Goal: Task Accomplishment & Management: Manage account settings

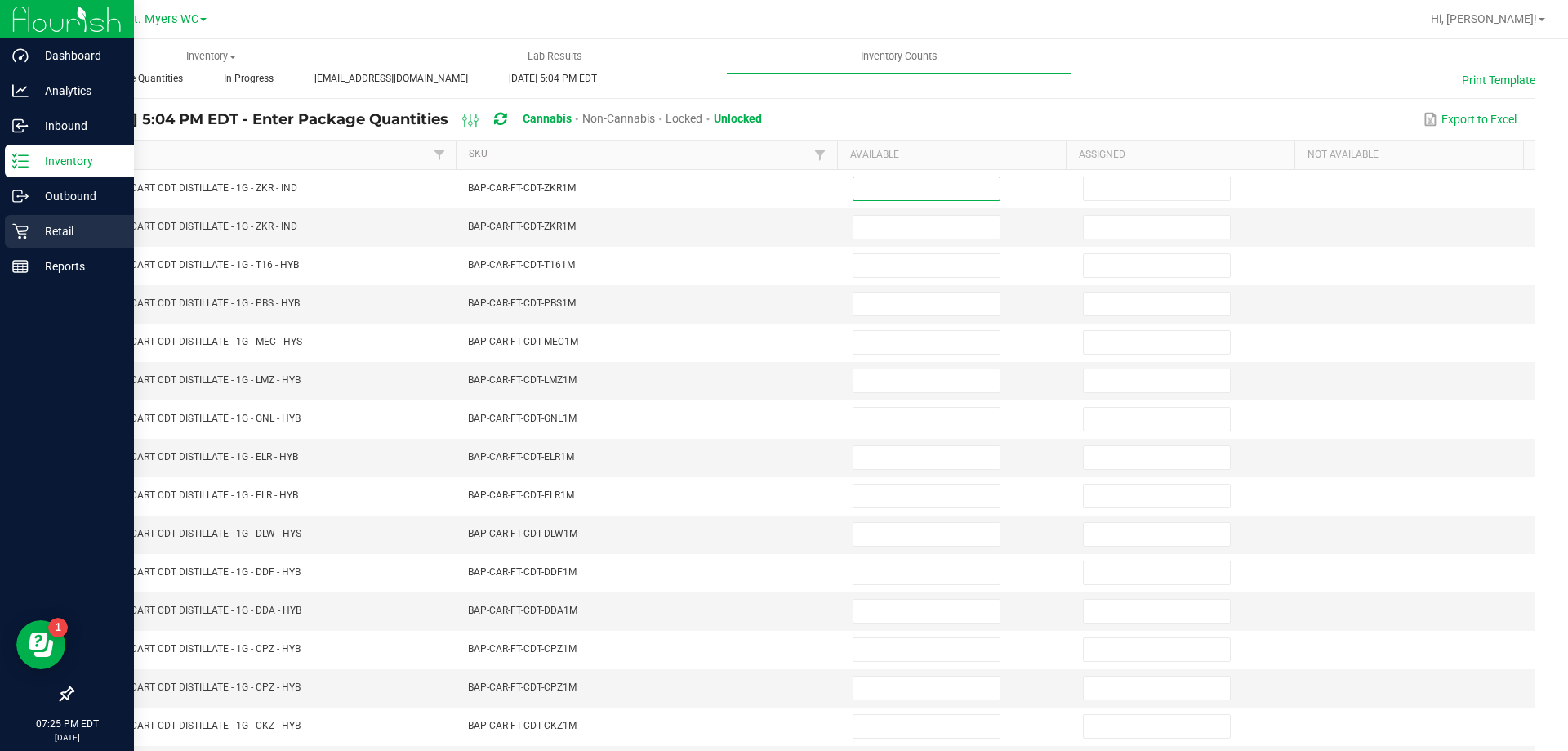
click at [25, 223] on div "Retail" at bounding box center [70, 230] width 129 height 32
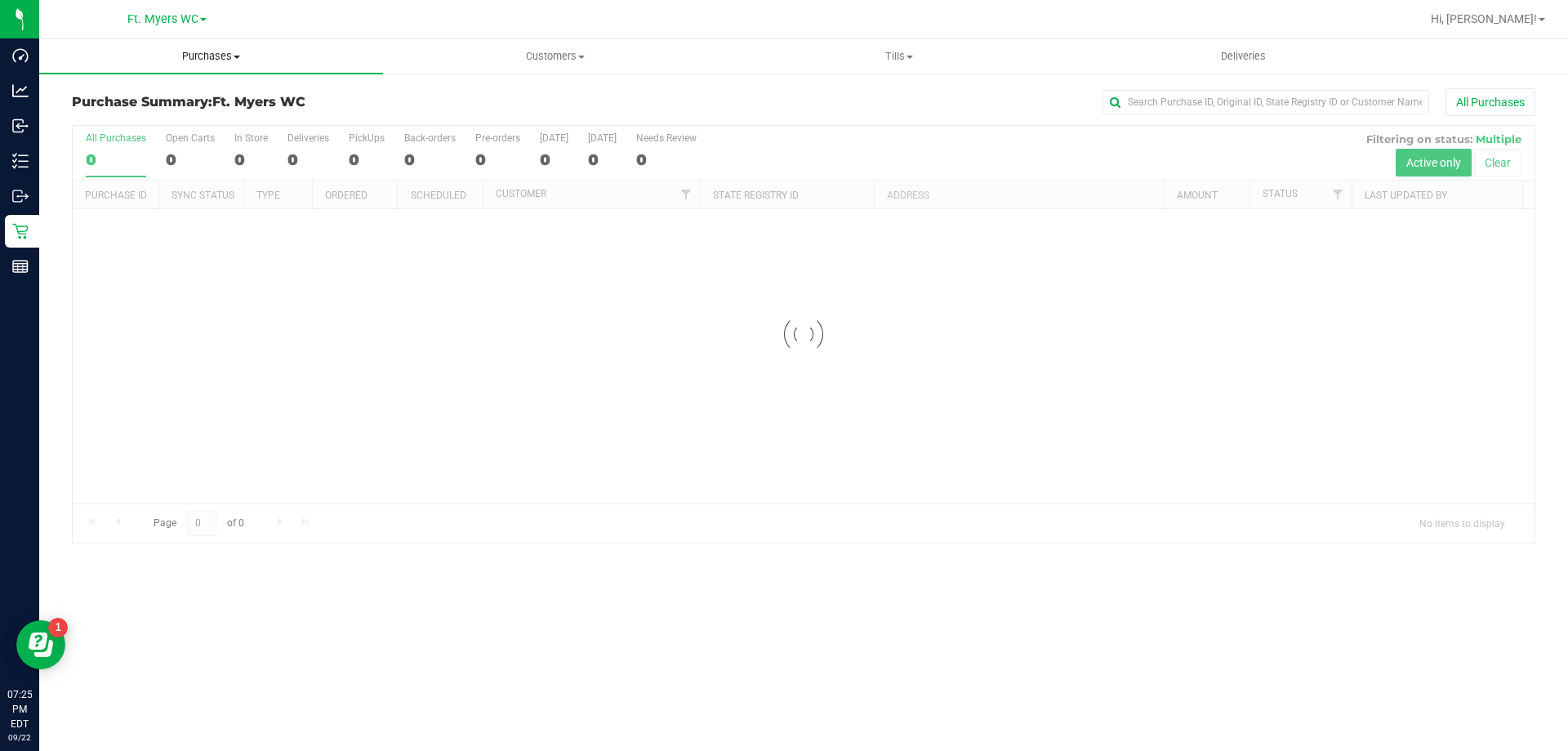
click at [205, 53] on span "Purchases" at bounding box center [211, 56] width 344 height 15
click at [144, 115] on li "Fulfillment" at bounding box center [211, 119] width 344 height 20
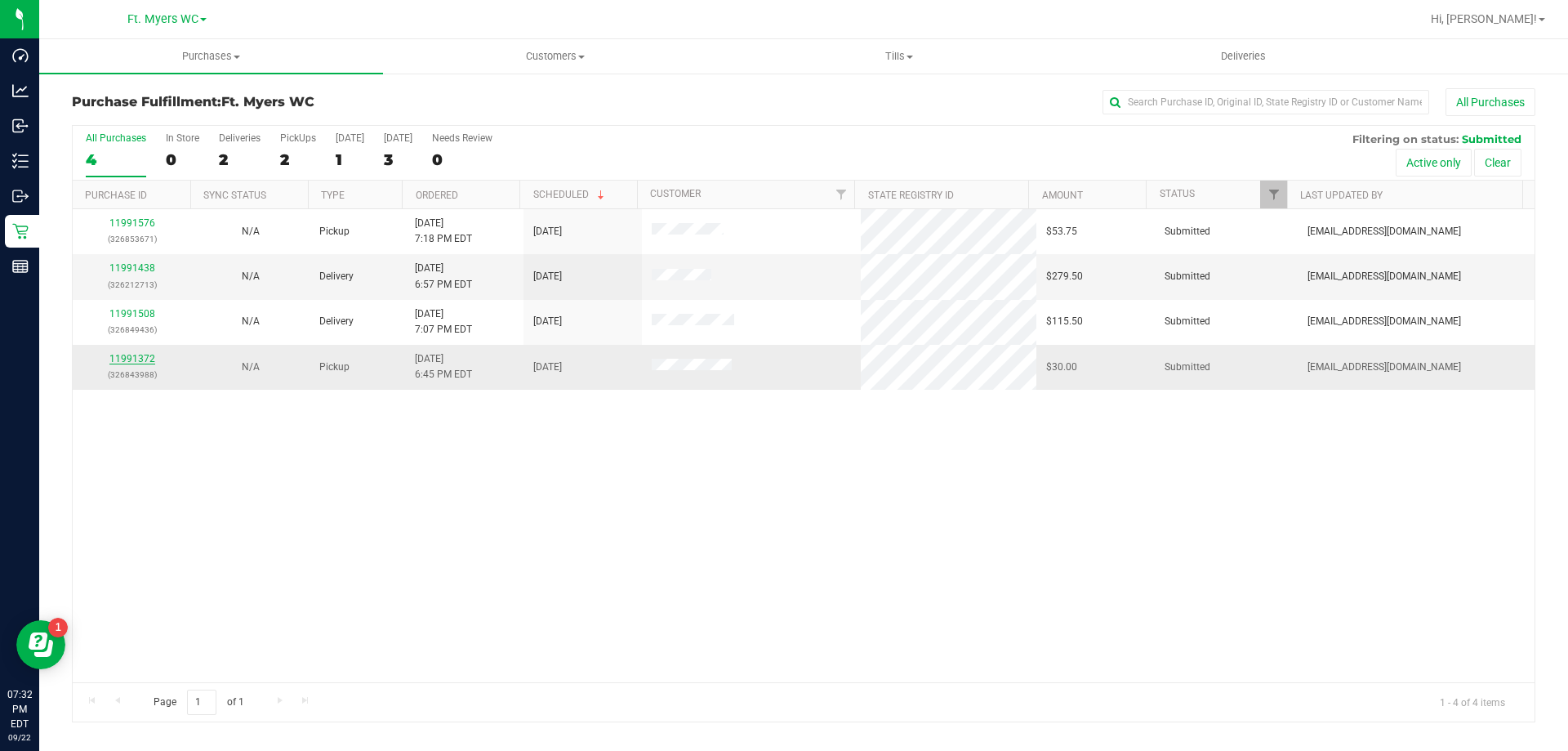
click at [132, 355] on link "11991372" at bounding box center [132, 359] width 46 height 12
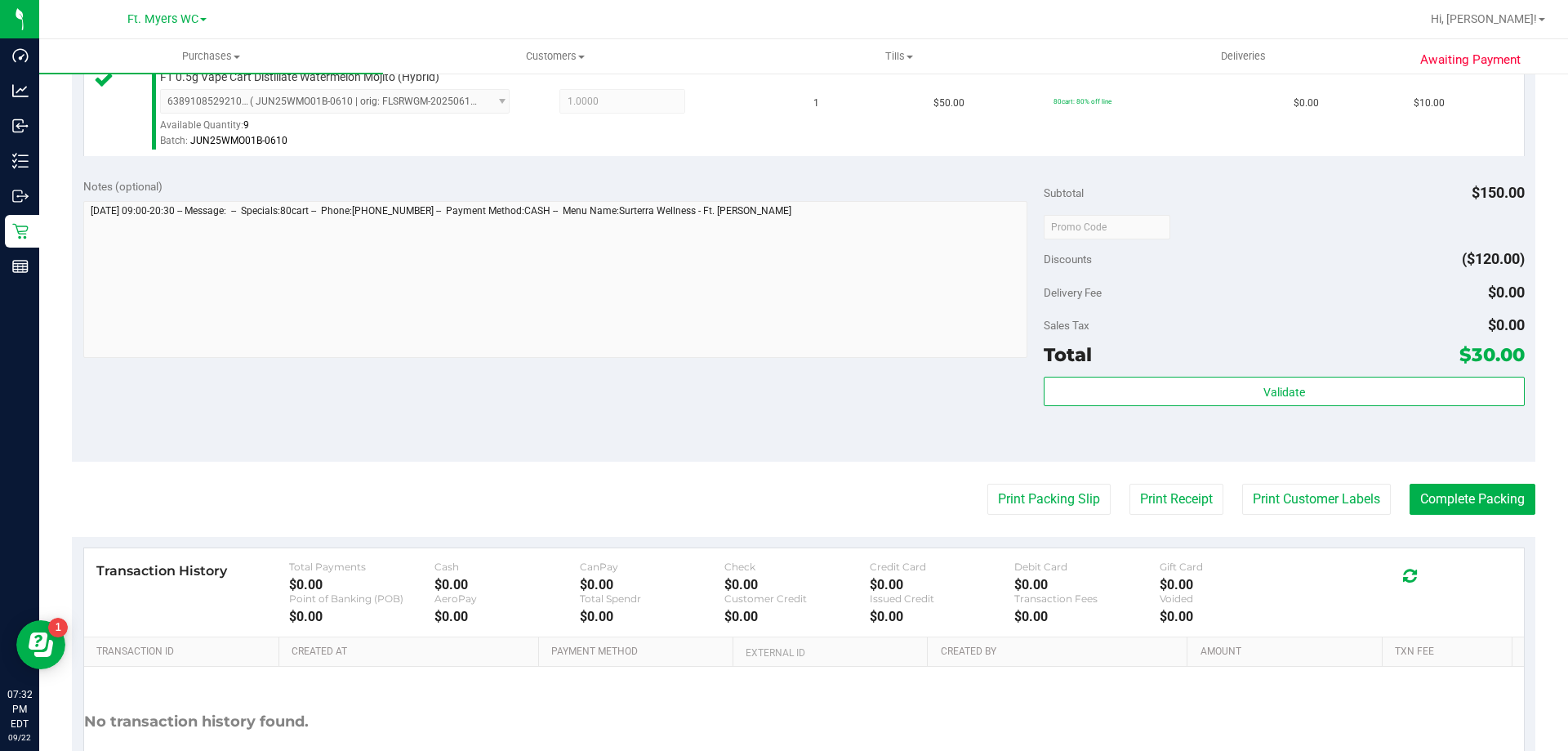
scroll to position [654, 0]
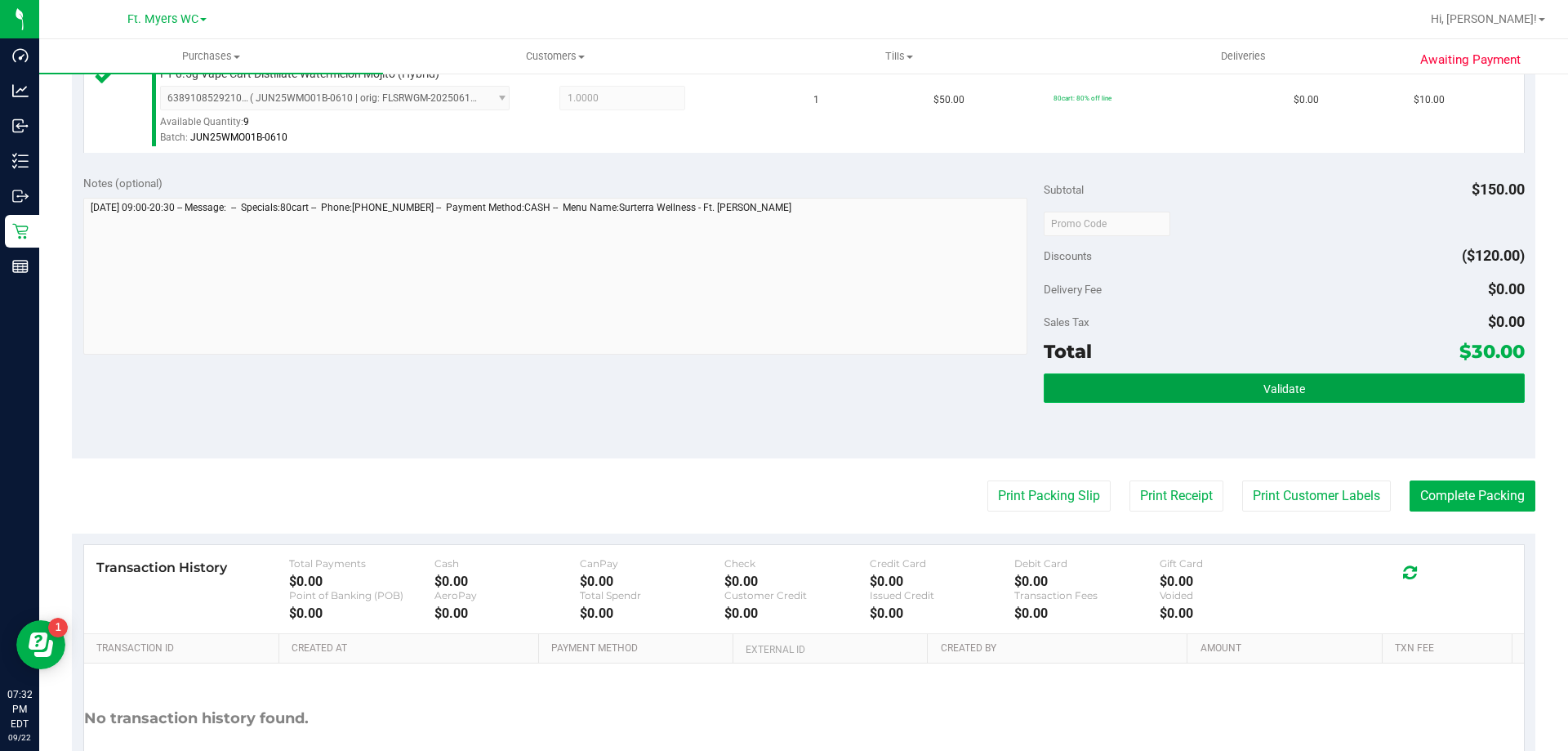
click at [1213, 386] on button "Validate" at bounding box center [1284, 388] width 480 height 29
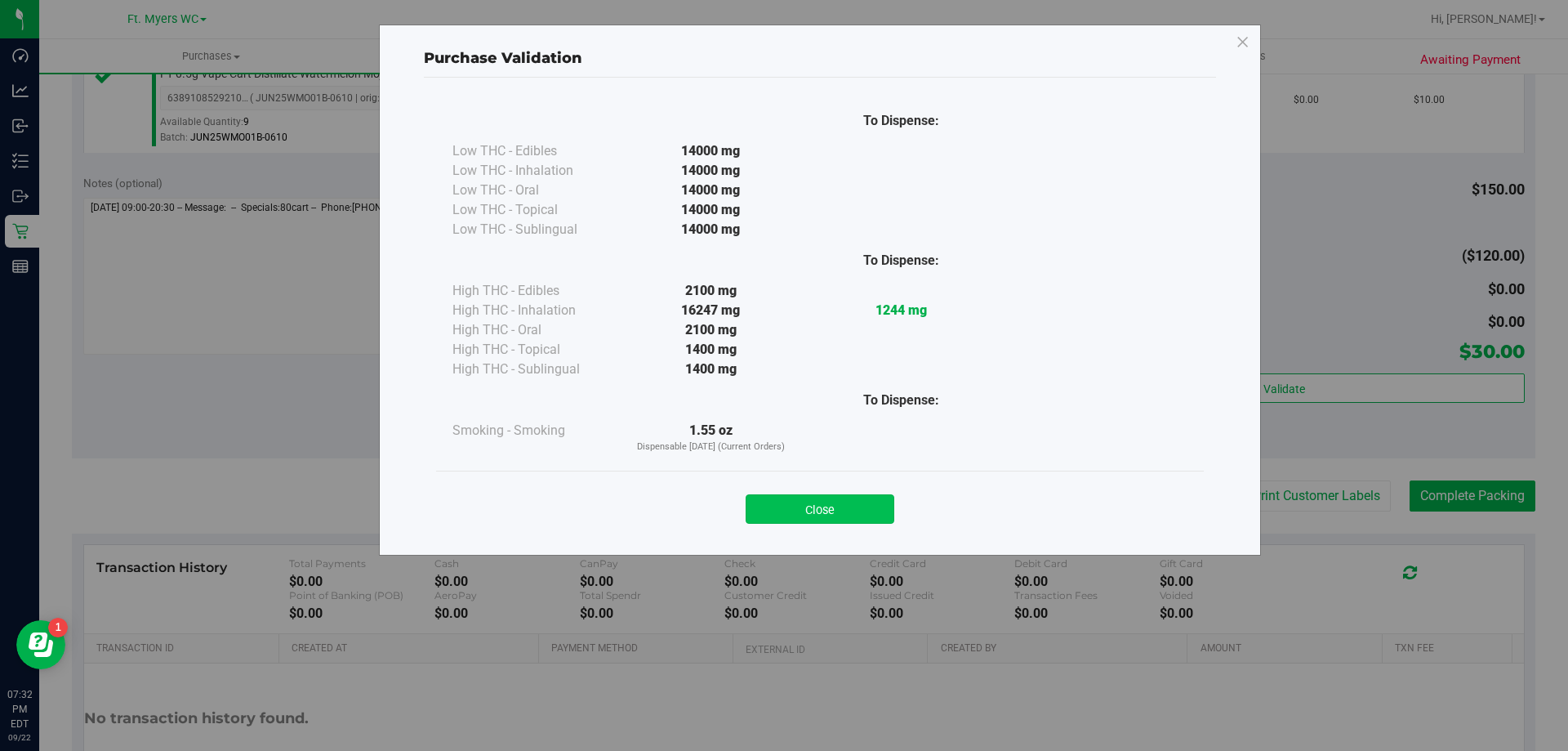
click at [861, 500] on button "Close" at bounding box center [820, 509] width 149 height 29
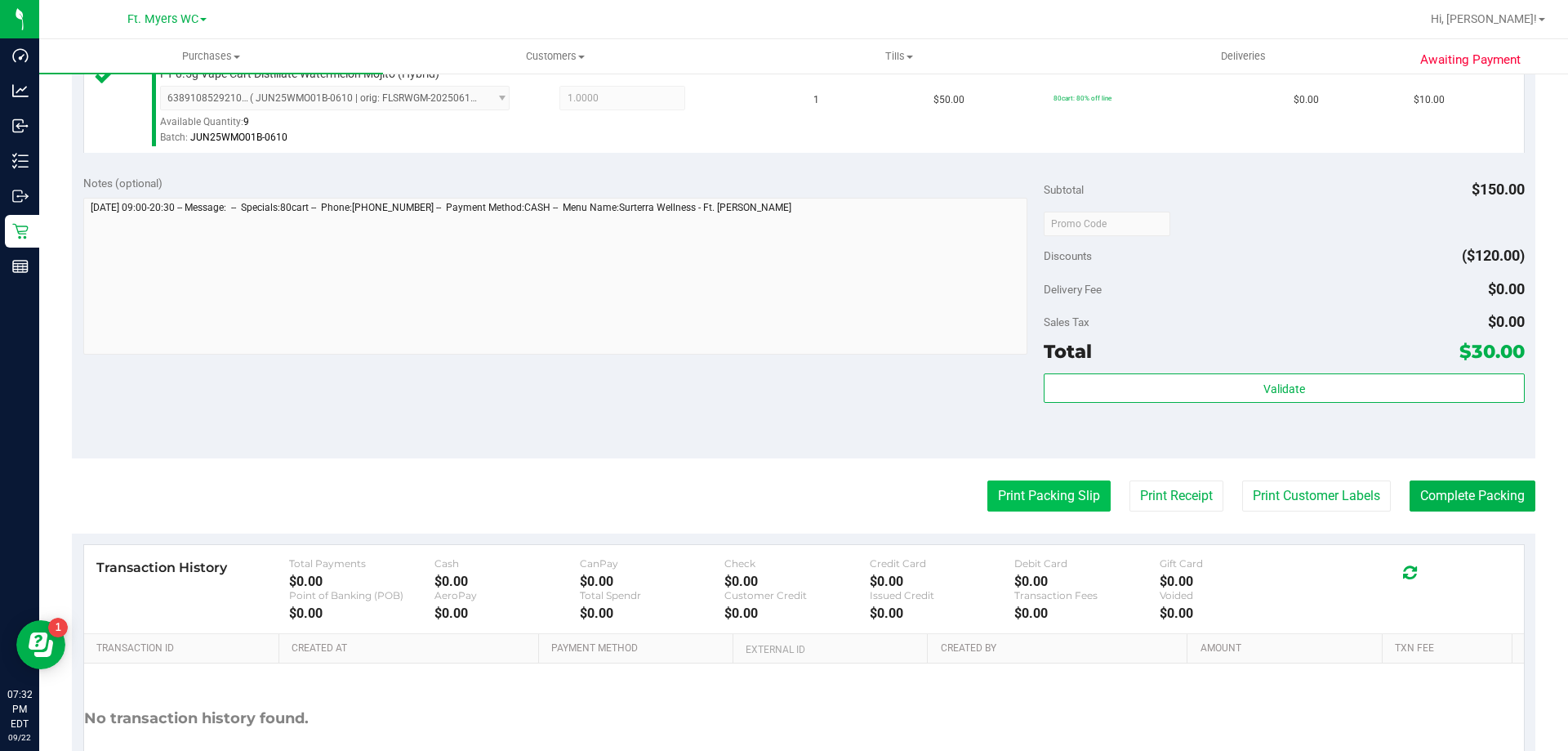
click at [1020, 480] on button "Print Packing Slip" at bounding box center [1049, 496] width 123 height 31
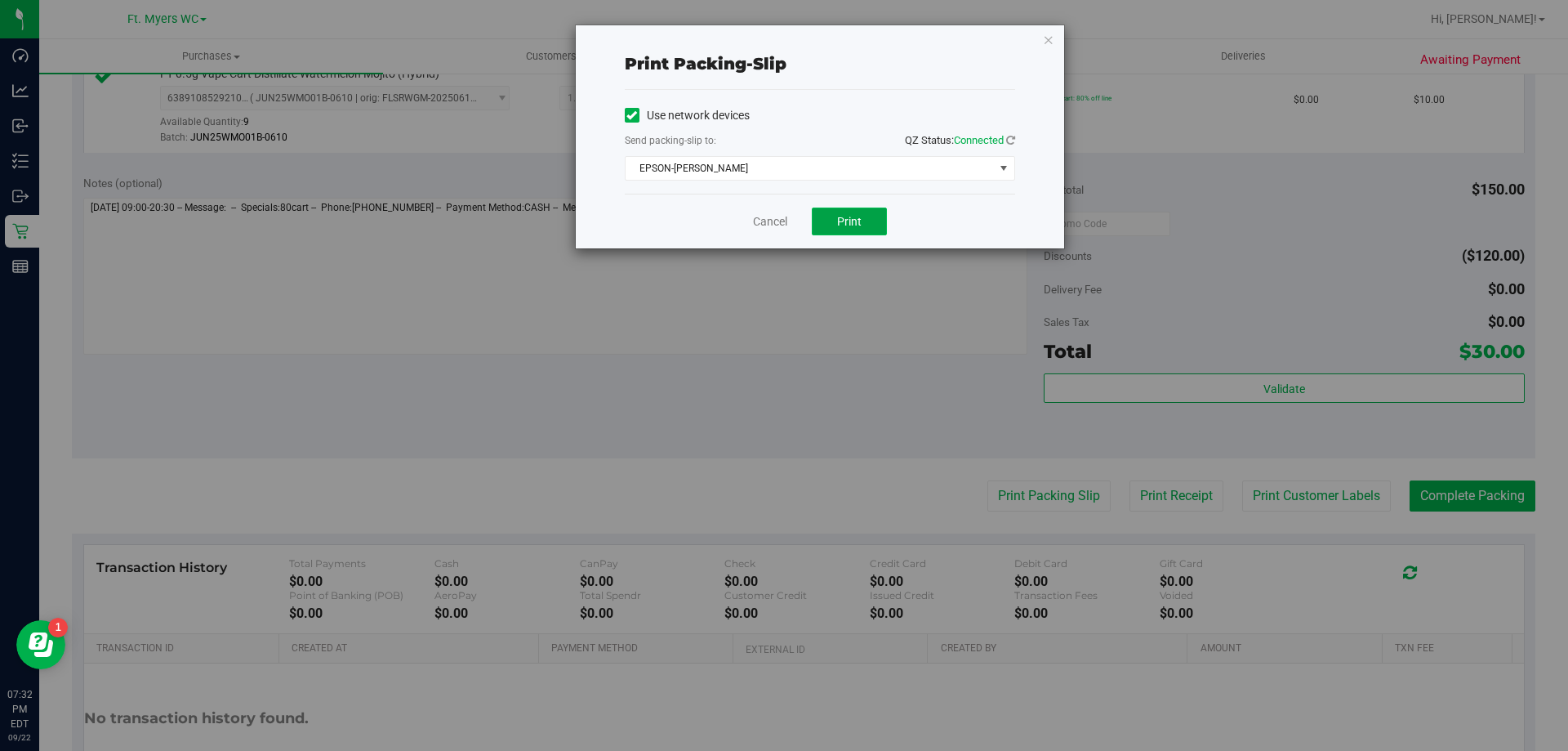
click at [845, 215] on span "Print" at bounding box center [849, 221] width 24 height 13
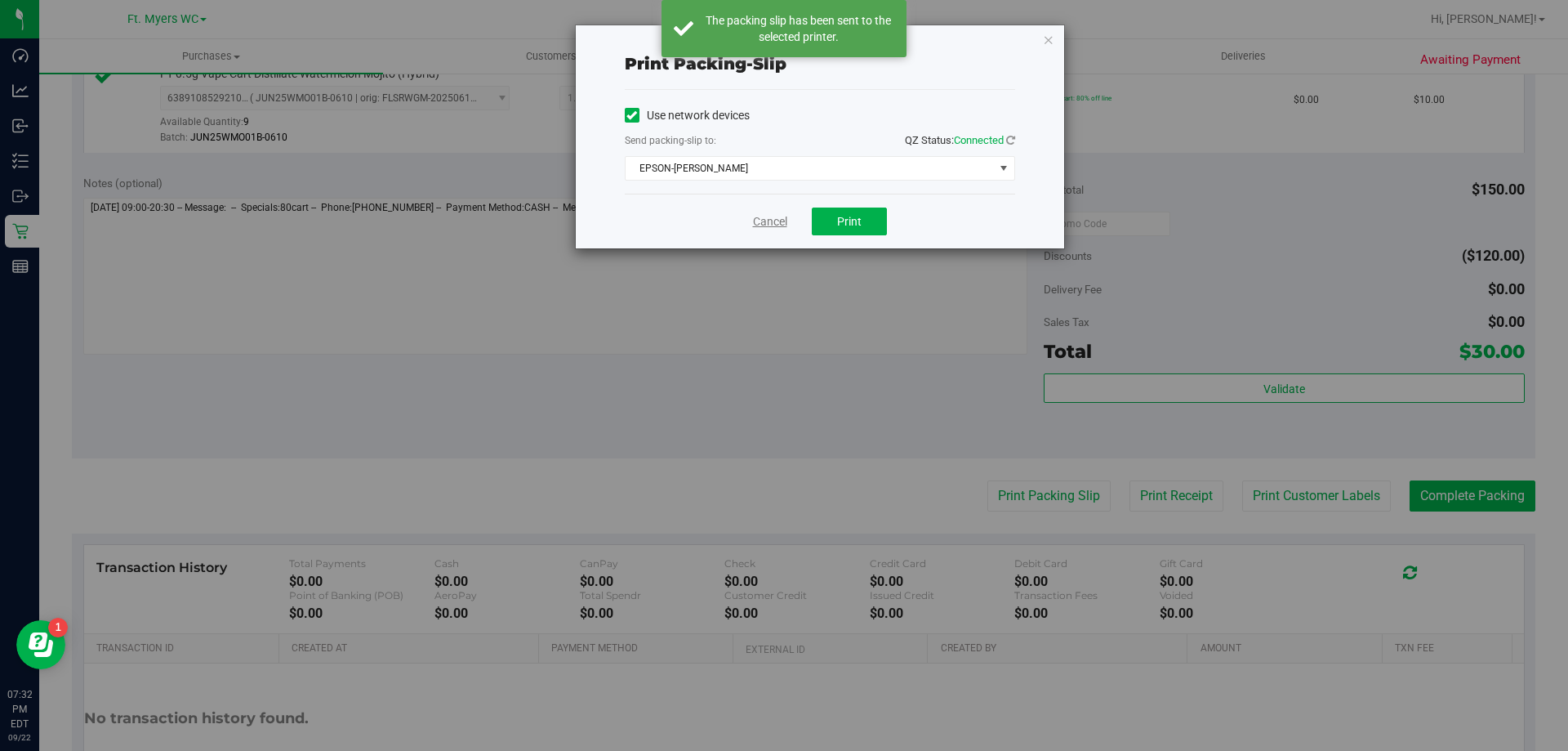
click at [760, 217] on link "Cancel" at bounding box center [769, 221] width 34 height 17
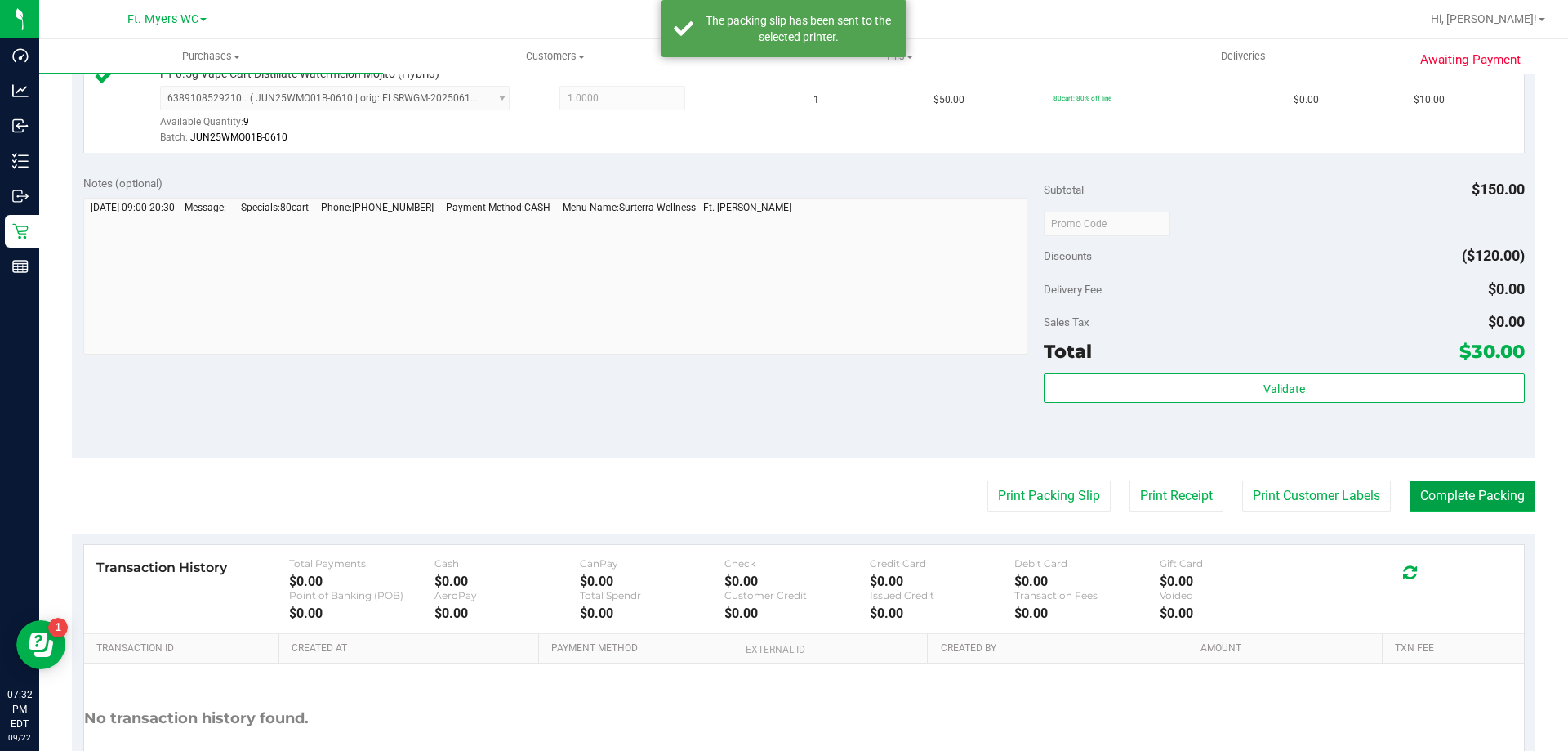
click at [1508, 491] on button "Complete Packing" at bounding box center [1472, 496] width 125 height 31
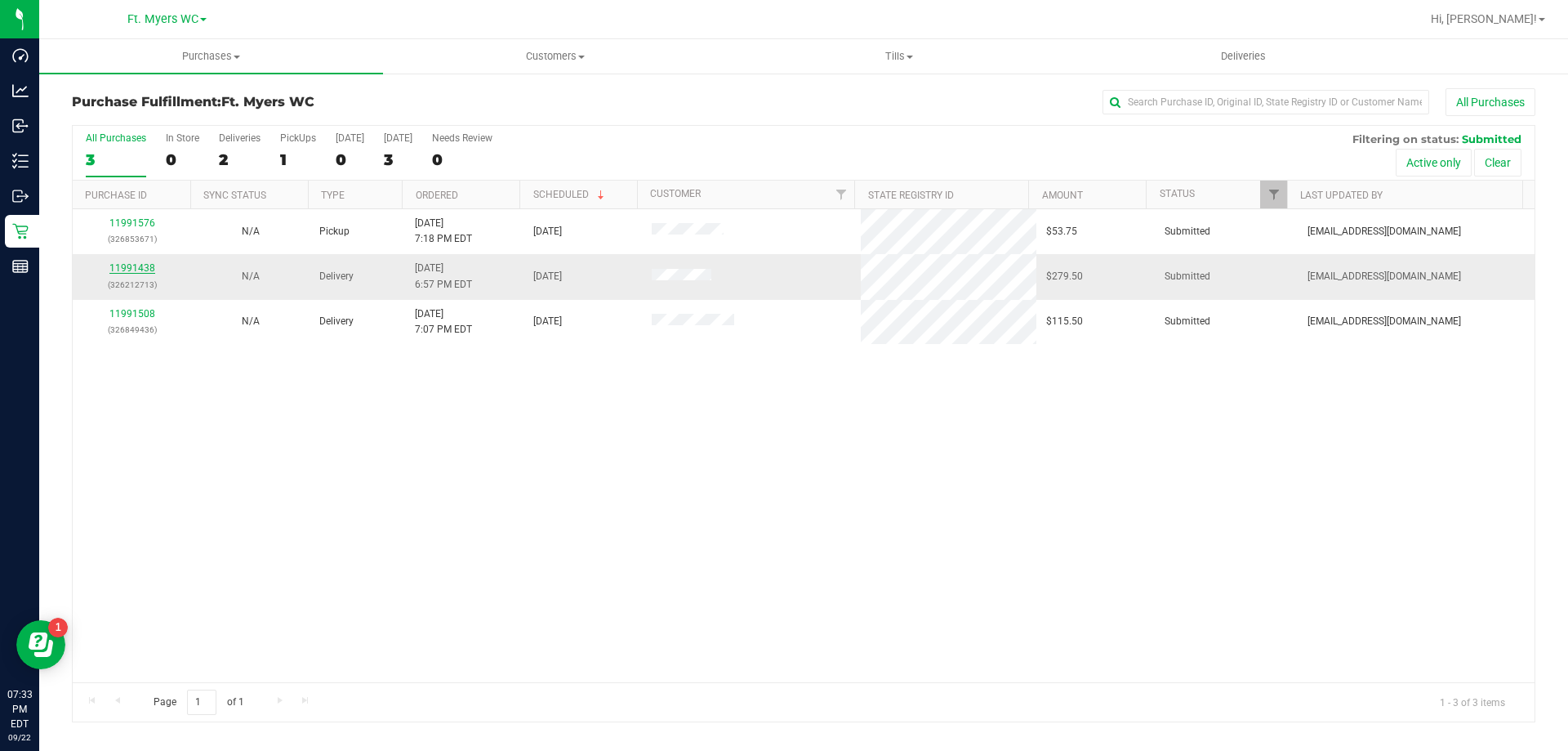
click at [126, 272] on link "11991438" at bounding box center [132, 268] width 46 height 12
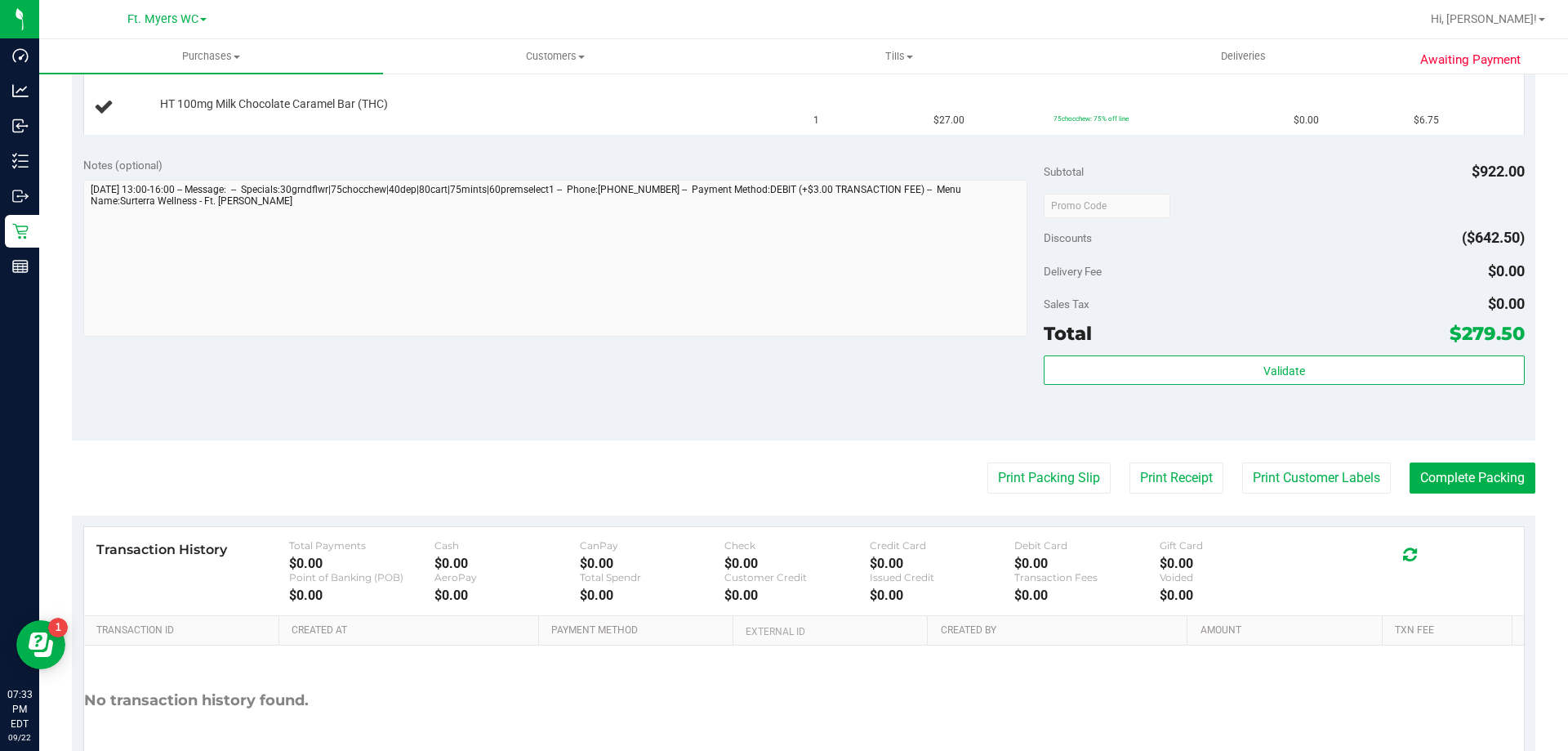
scroll to position [1226, 0]
click at [1060, 475] on button "Print Packing Slip" at bounding box center [1049, 476] width 123 height 31
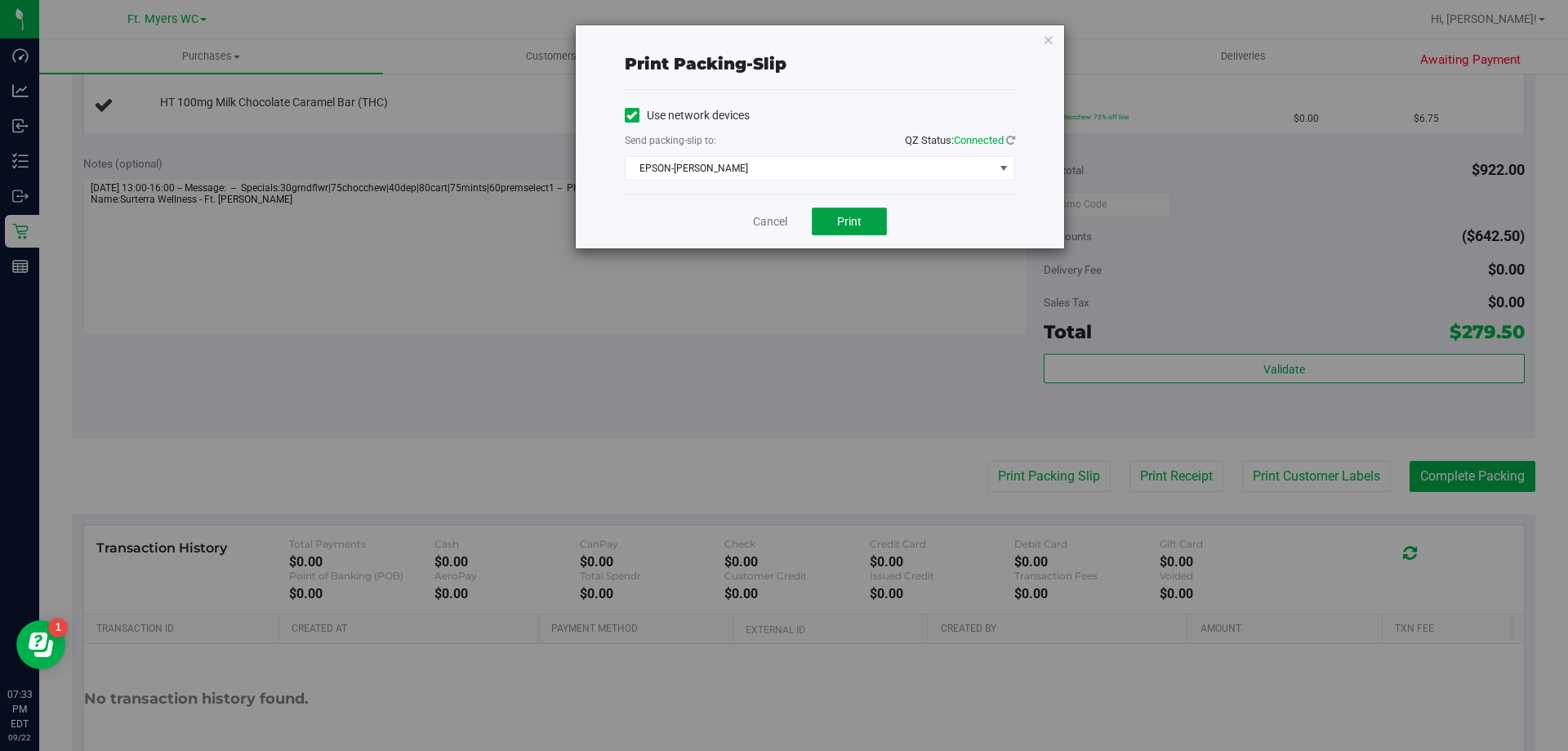
click at [837, 218] on span "Print" at bounding box center [849, 221] width 24 height 13
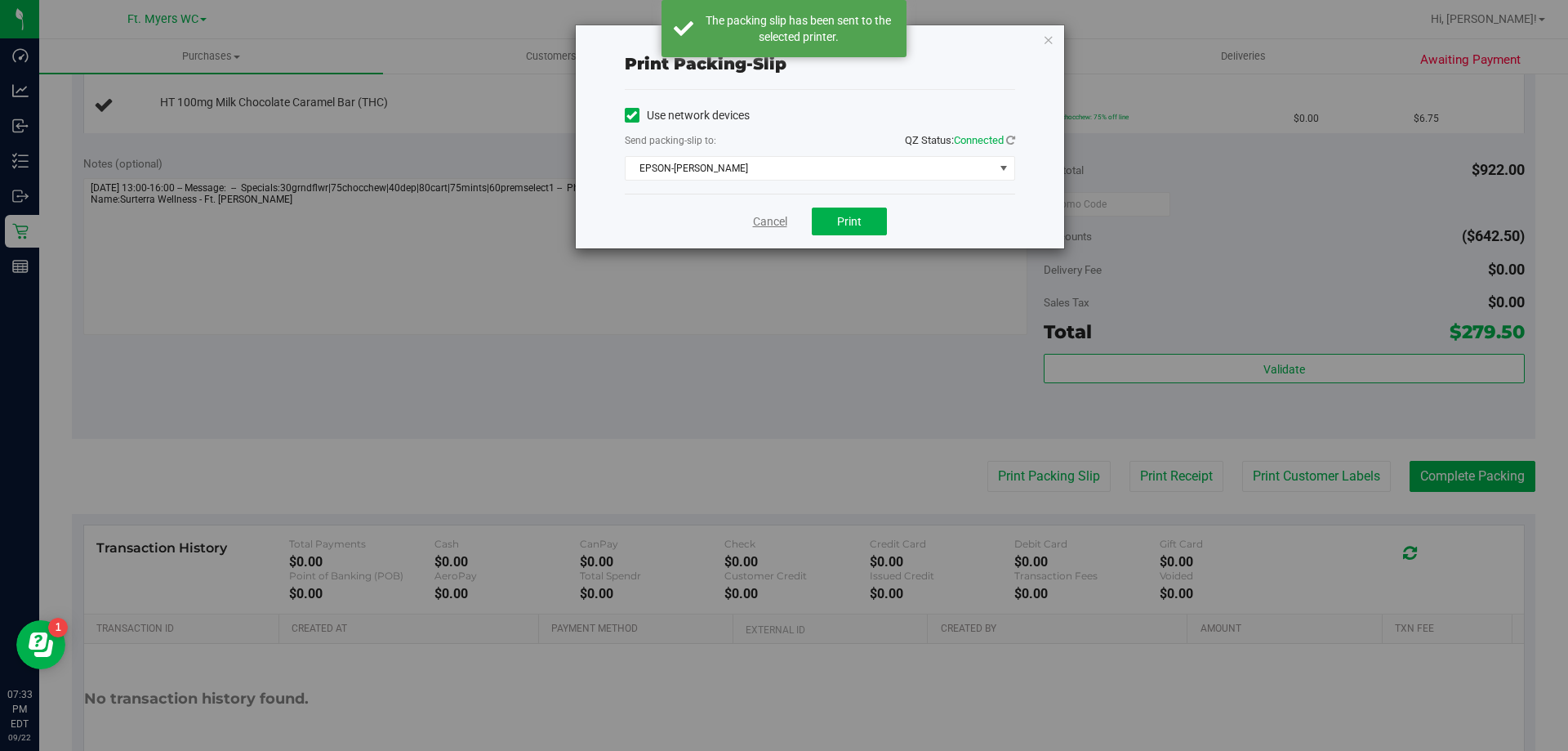
click at [763, 223] on link "Cancel" at bounding box center [769, 221] width 34 height 17
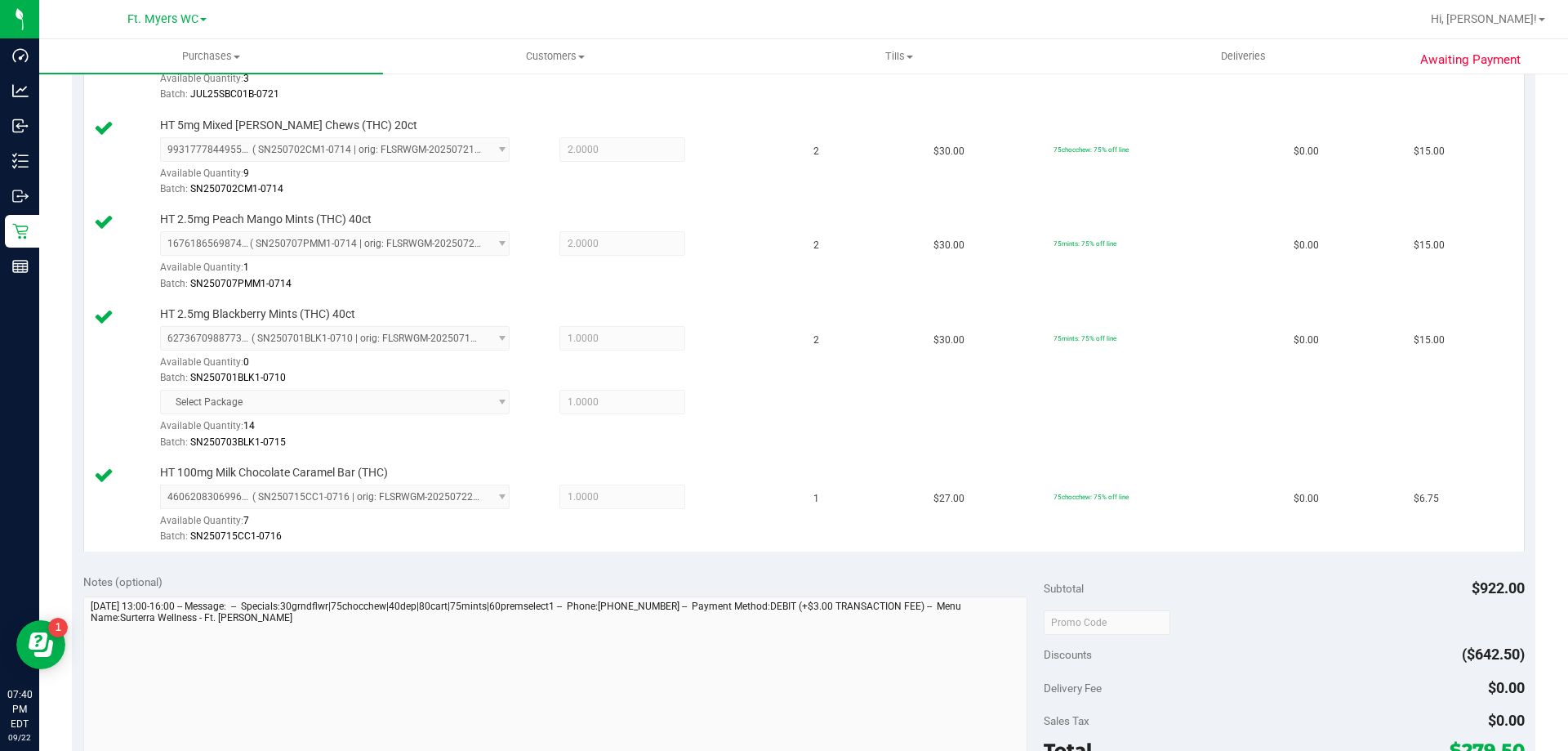
scroll to position [1143, 0]
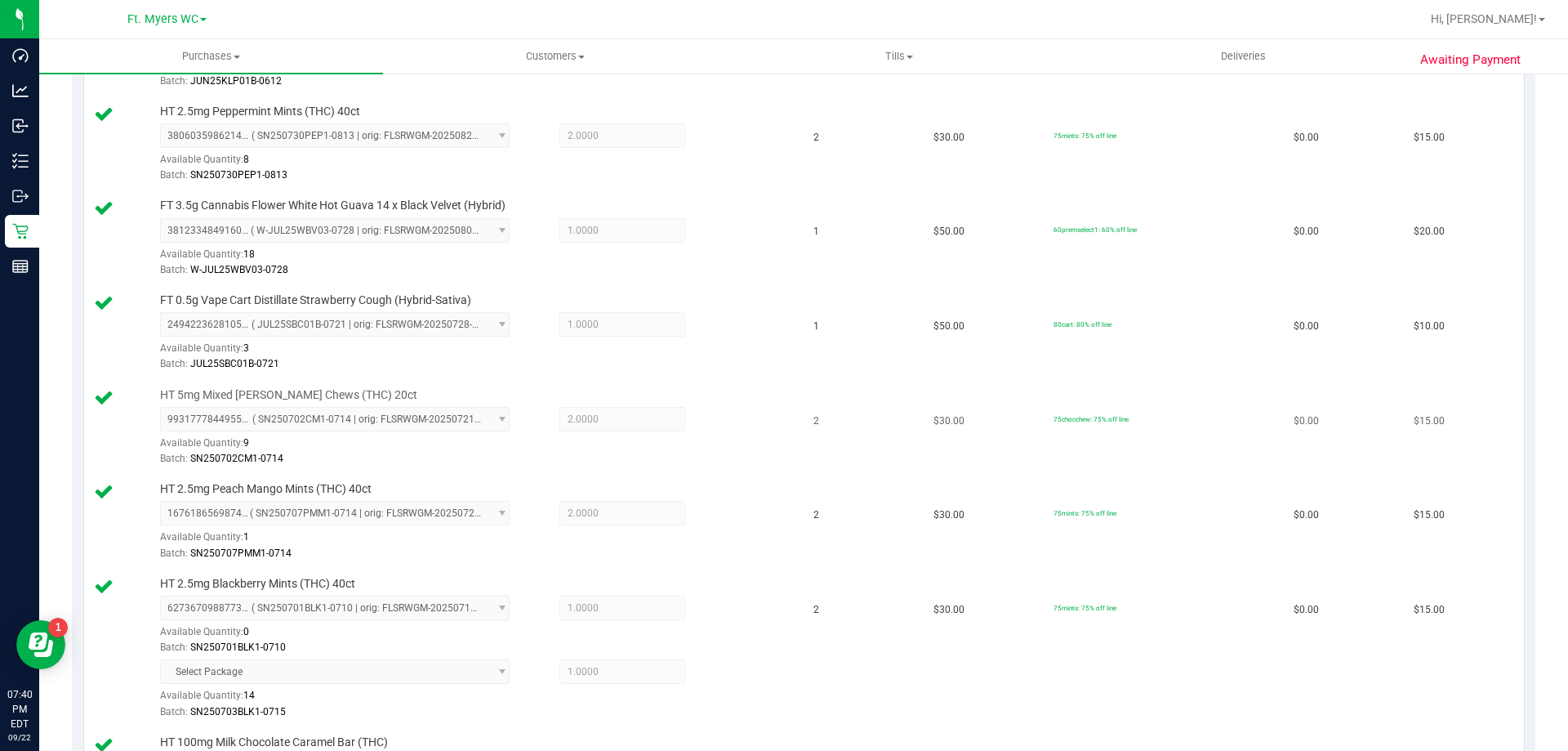
drag, startPoint x: 605, startPoint y: 407, endPoint x: 317, endPoint y: 427, distance: 288.7
click at [319, 430] on div "9931777844955587 ( SN250702CM1-0714 | orig: FLSRWGM-20250721-055 ) 993177784495…" at bounding box center [343, 434] width 368 height 56
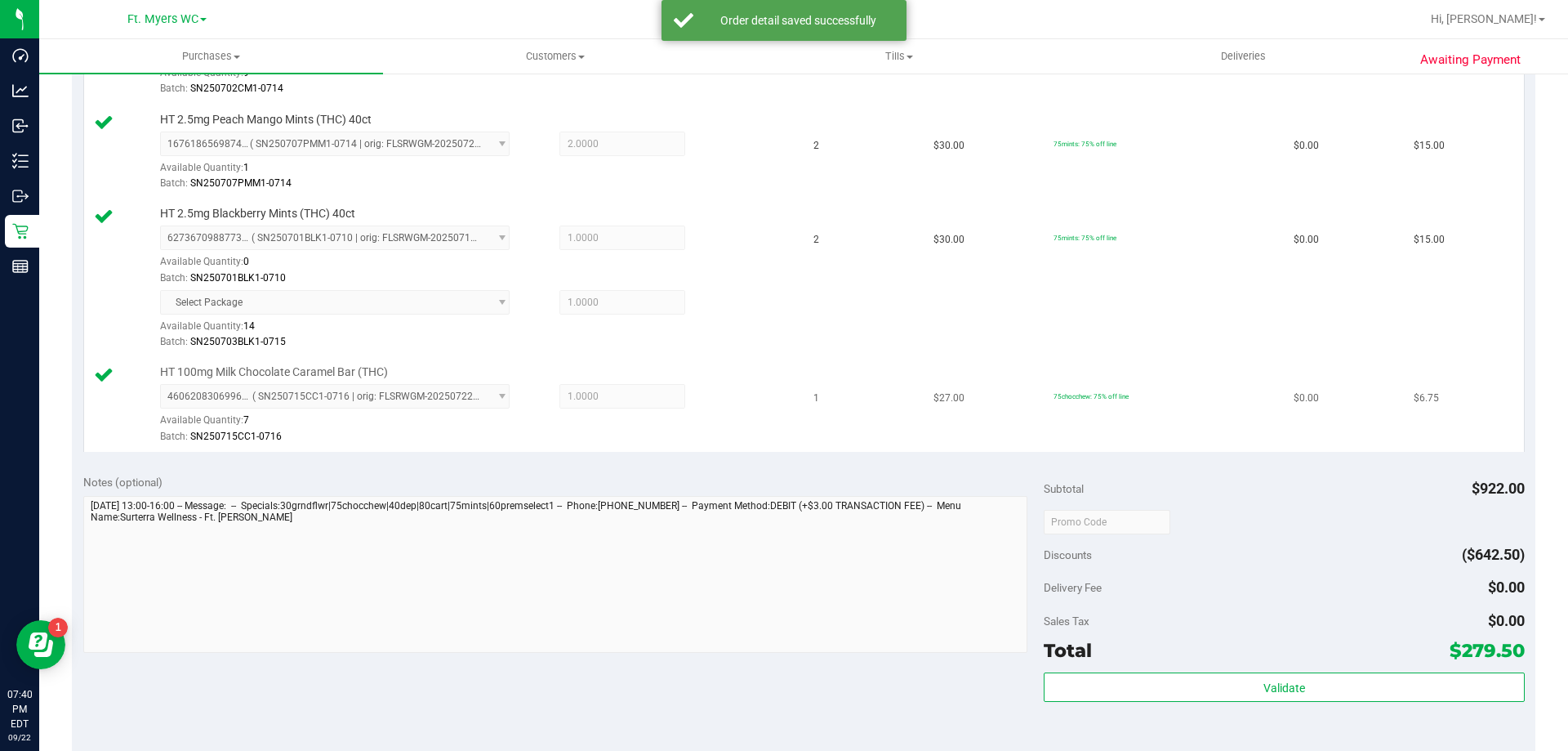
scroll to position [1716, 0]
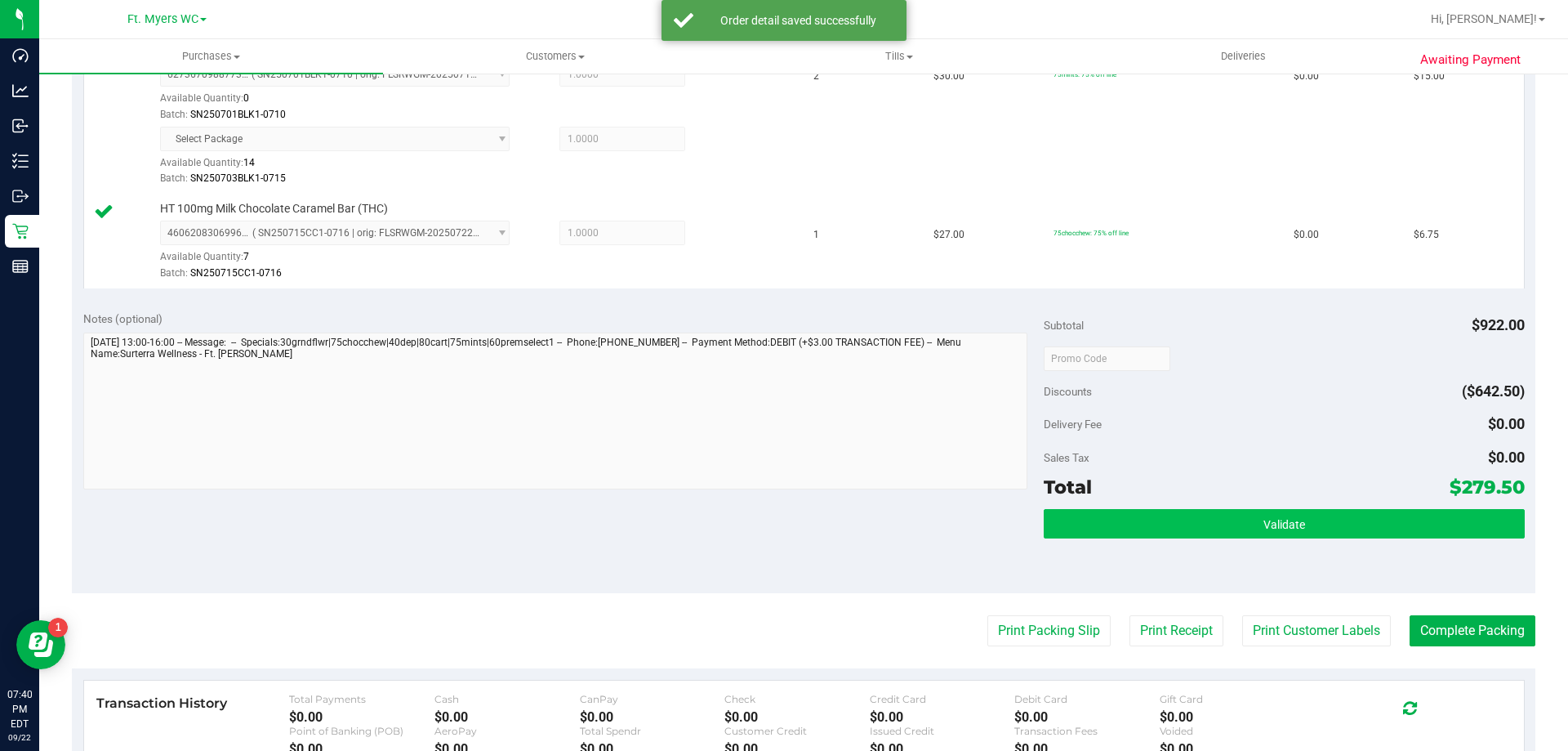
click at [1075, 510] on div "Subtotal $922.00 Discounts ($642.50) Delivery Fee $0.00 Sales Tax $0.00 Total $…" at bounding box center [1284, 446] width 480 height 272
click at [1075, 510] on button "Validate" at bounding box center [1284, 524] width 480 height 29
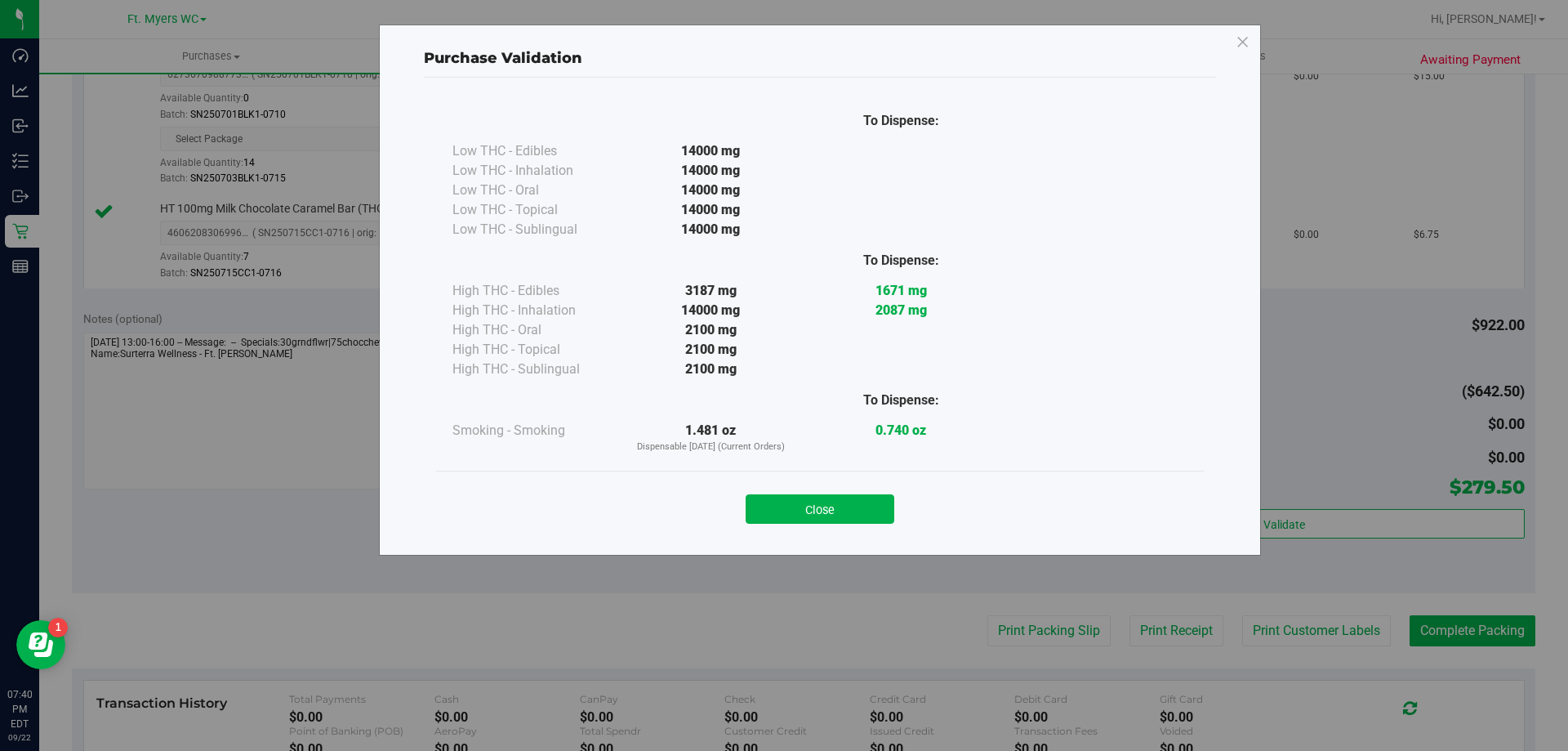
click at [830, 518] on button "Close" at bounding box center [820, 509] width 149 height 29
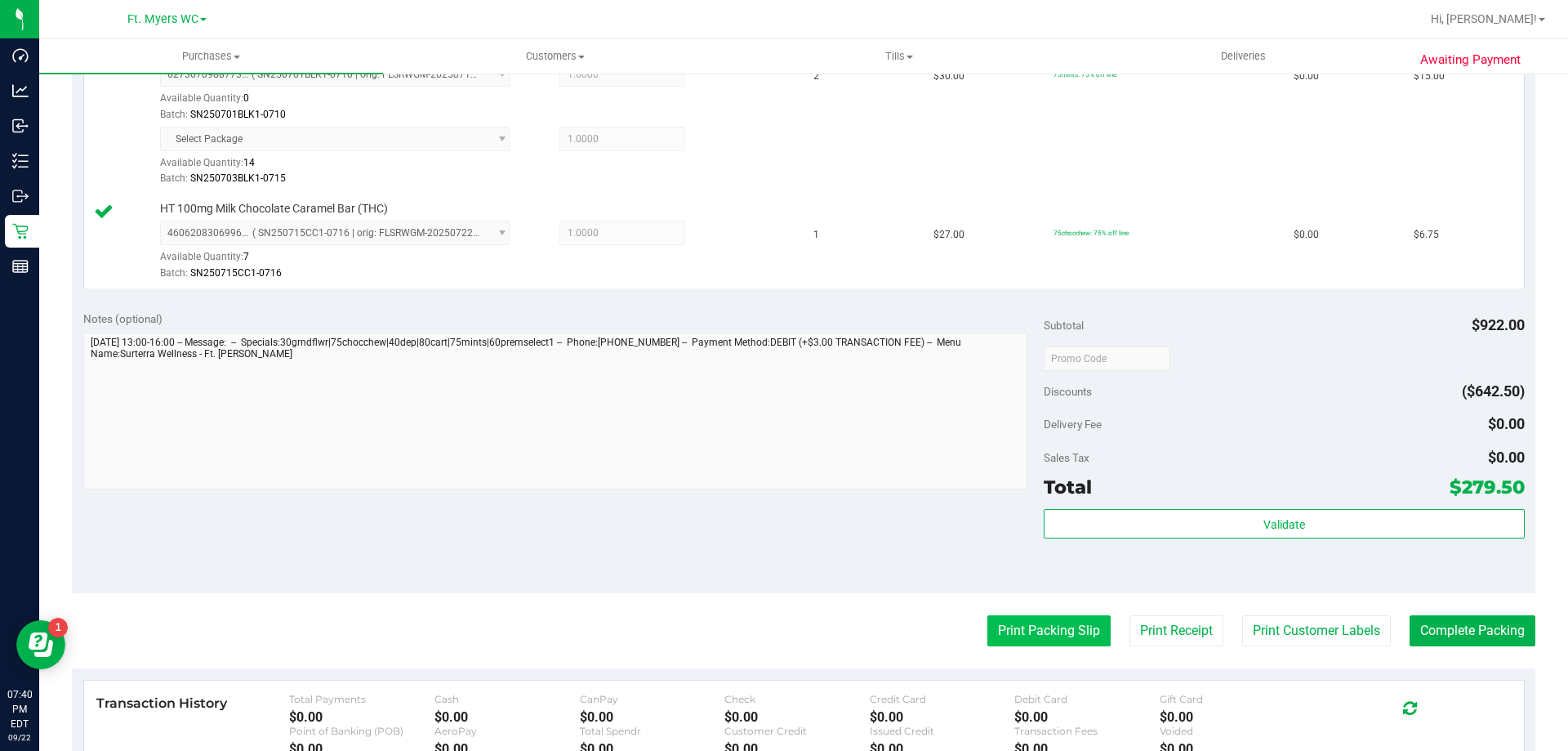
click at [1076, 637] on button "Print Packing Slip" at bounding box center [1049, 630] width 123 height 31
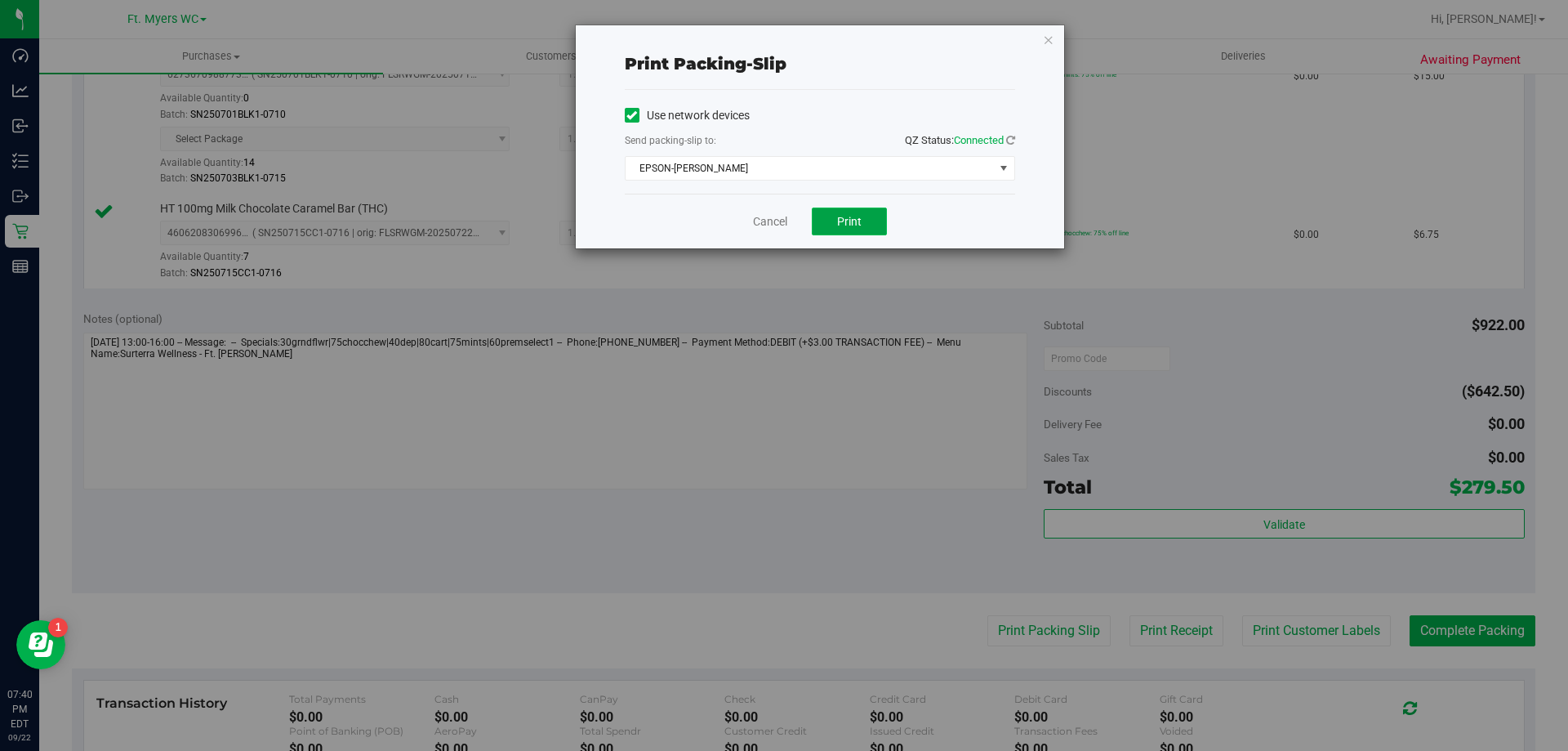
click at [841, 211] on button "Print" at bounding box center [849, 222] width 75 height 27
click at [838, 219] on span "Print" at bounding box center [849, 221] width 24 height 13
click at [773, 218] on link "Cancel" at bounding box center [769, 221] width 34 height 17
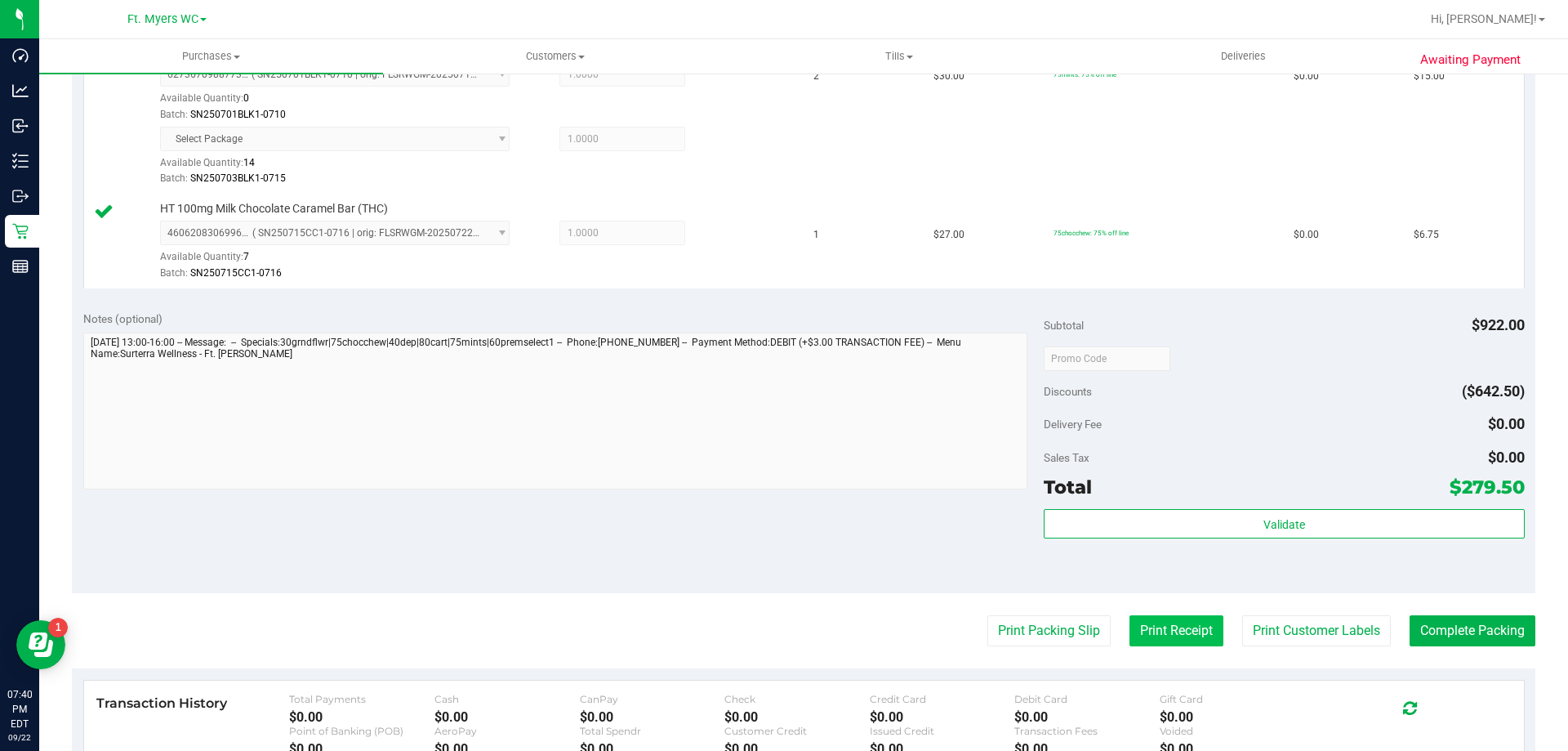
click at [1162, 632] on button "Print Receipt" at bounding box center [1176, 630] width 94 height 31
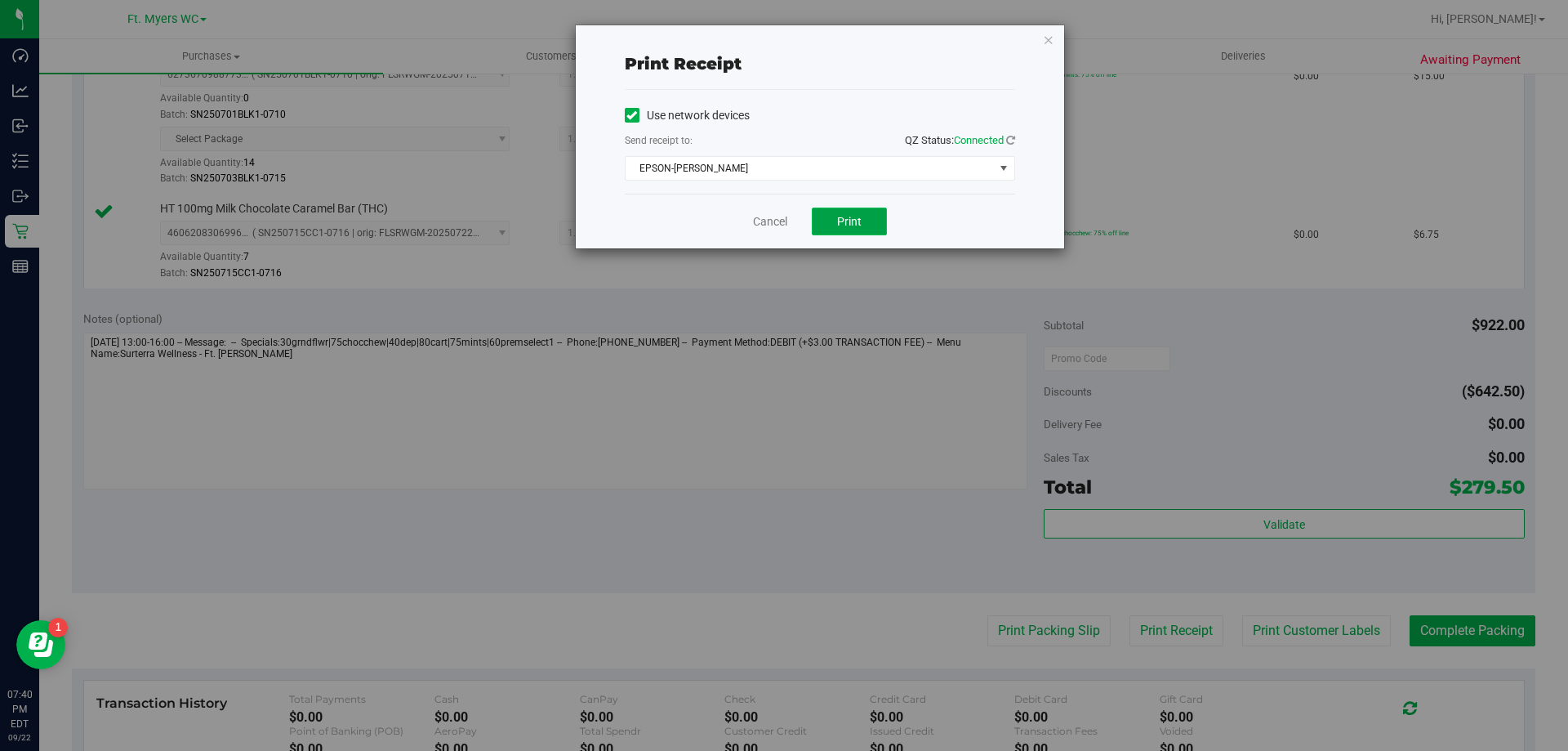
click at [863, 223] on button "Print" at bounding box center [849, 222] width 75 height 27
click at [856, 225] on span "Print" at bounding box center [849, 221] width 24 height 13
click at [858, 223] on span "Print" at bounding box center [849, 221] width 24 height 13
click at [775, 218] on link "Cancel" at bounding box center [769, 221] width 34 height 17
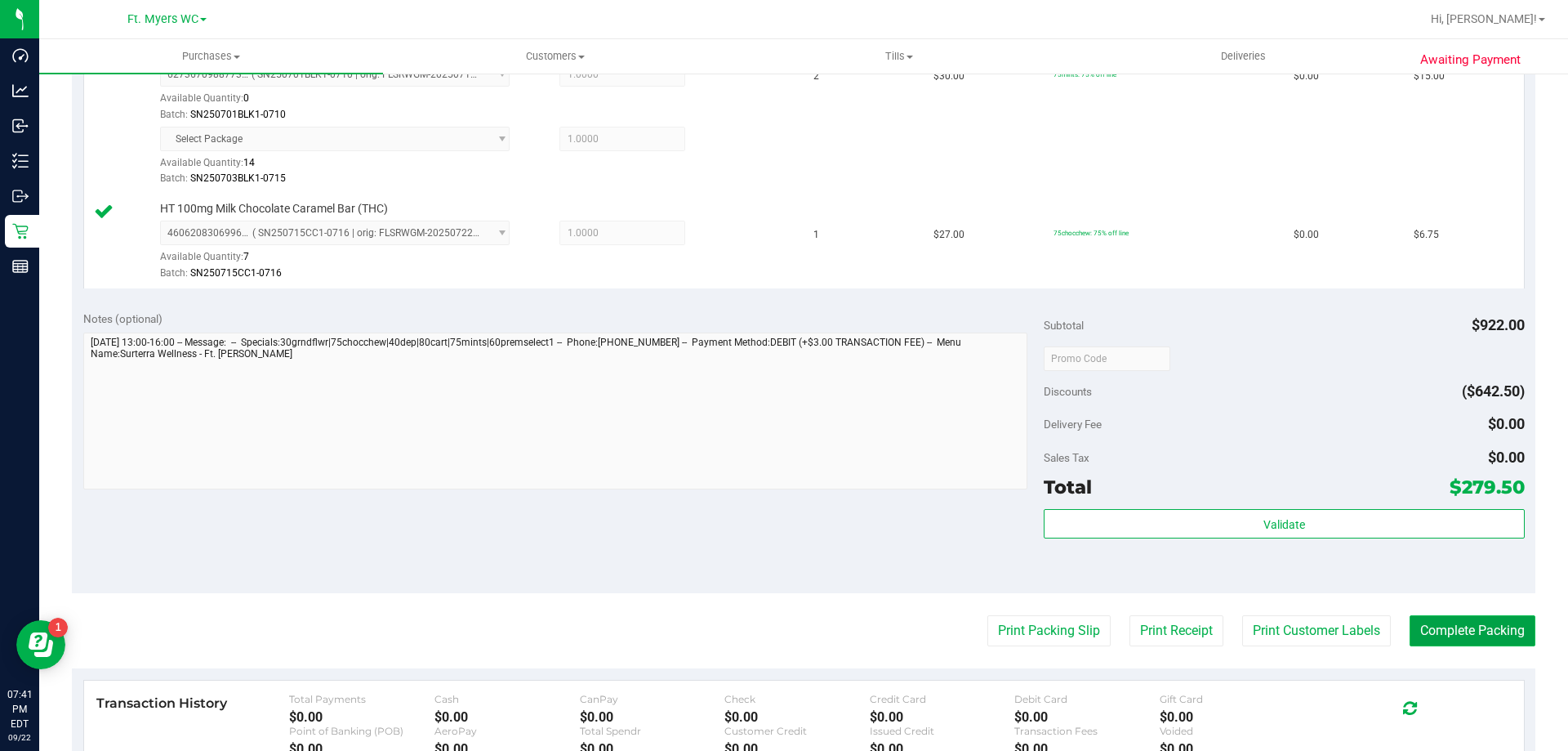
click at [1450, 626] on button "Complete Packing" at bounding box center [1472, 630] width 125 height 31
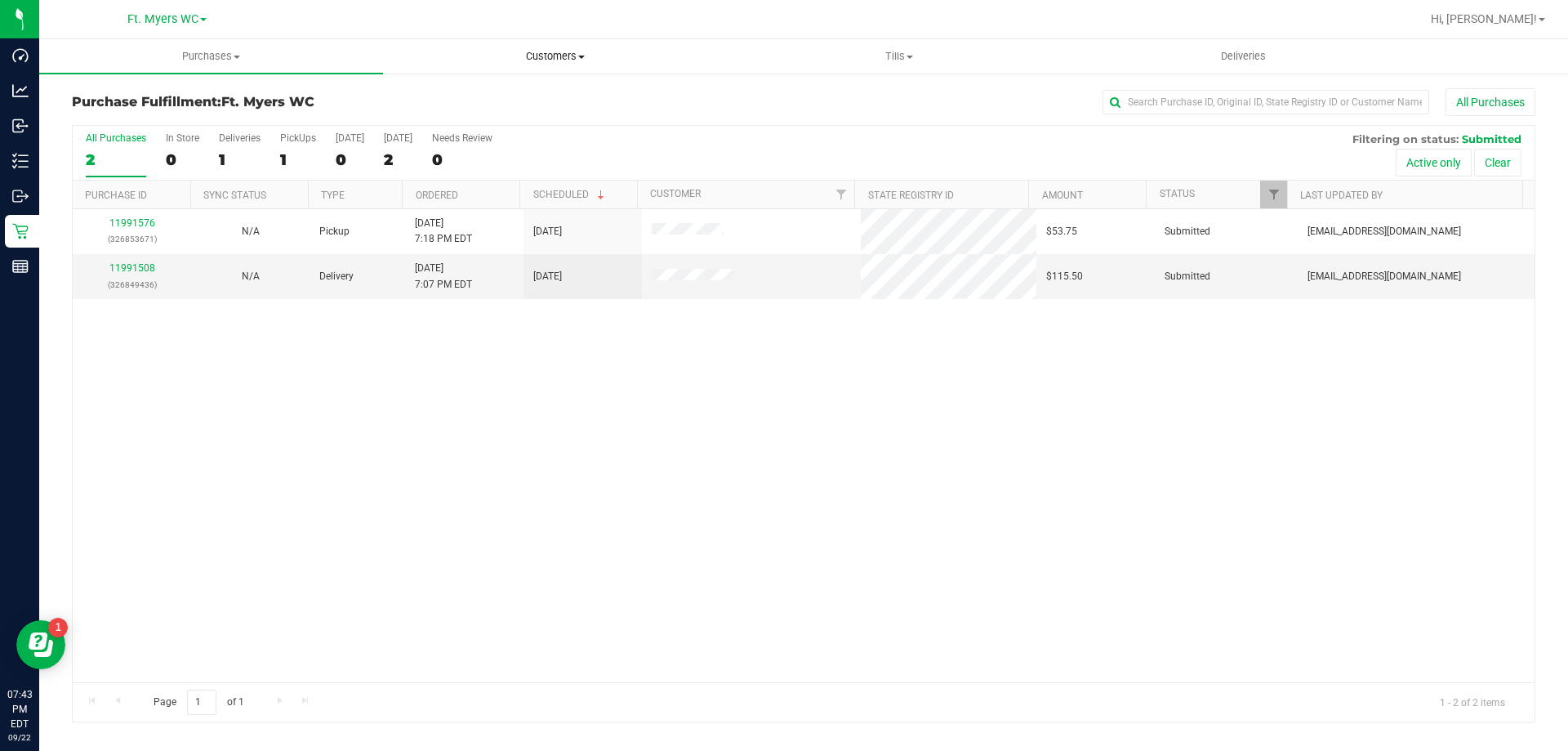
click at [542, 49] on span "Customers" at bounding box center [555, 56] width 342 height 15
click at [492, 96] on span "All customers" at bounding box center [442, 98] width 118 height 14
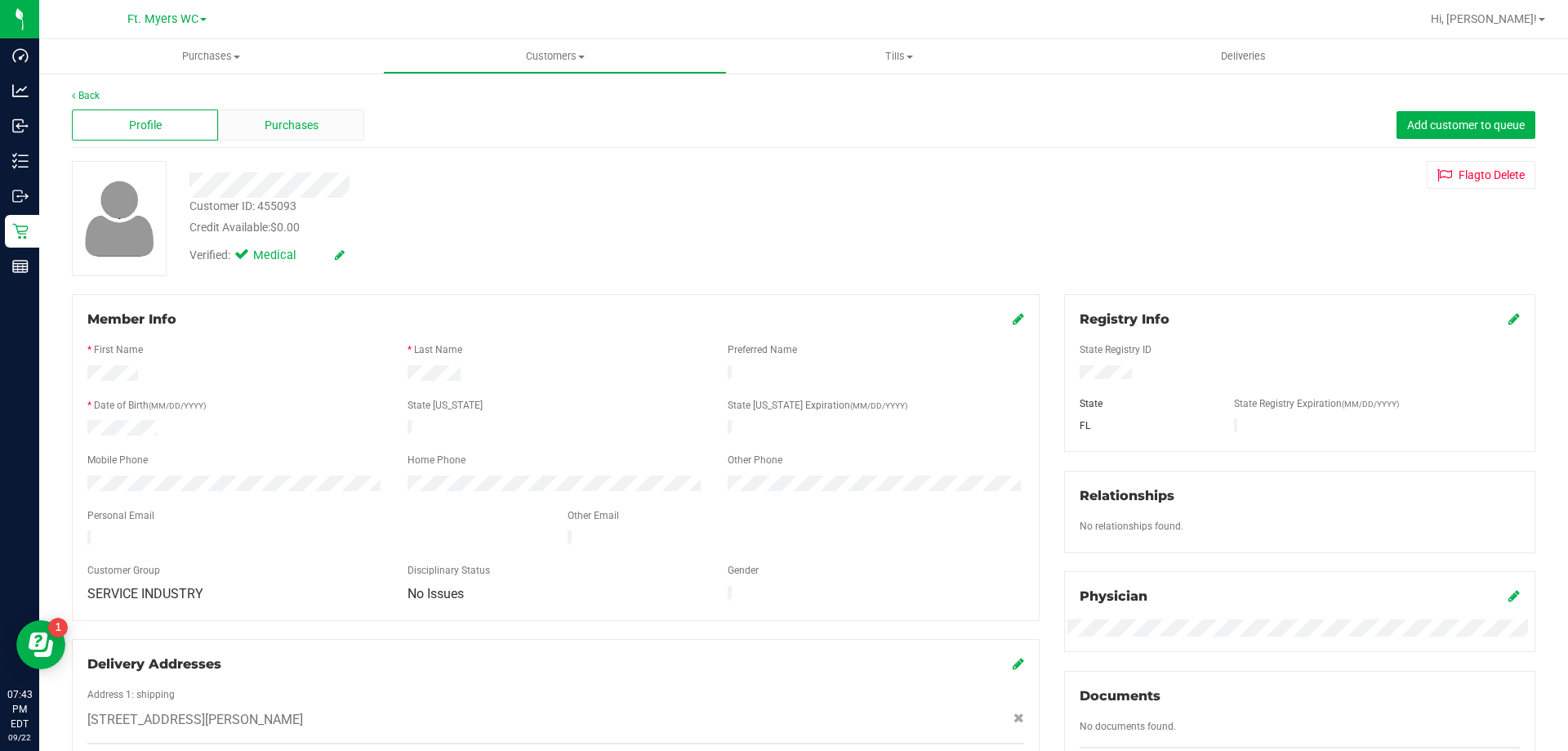
click at [269, 118] on span "Purchases" at bounding box center [291, 125] width 54 height 17
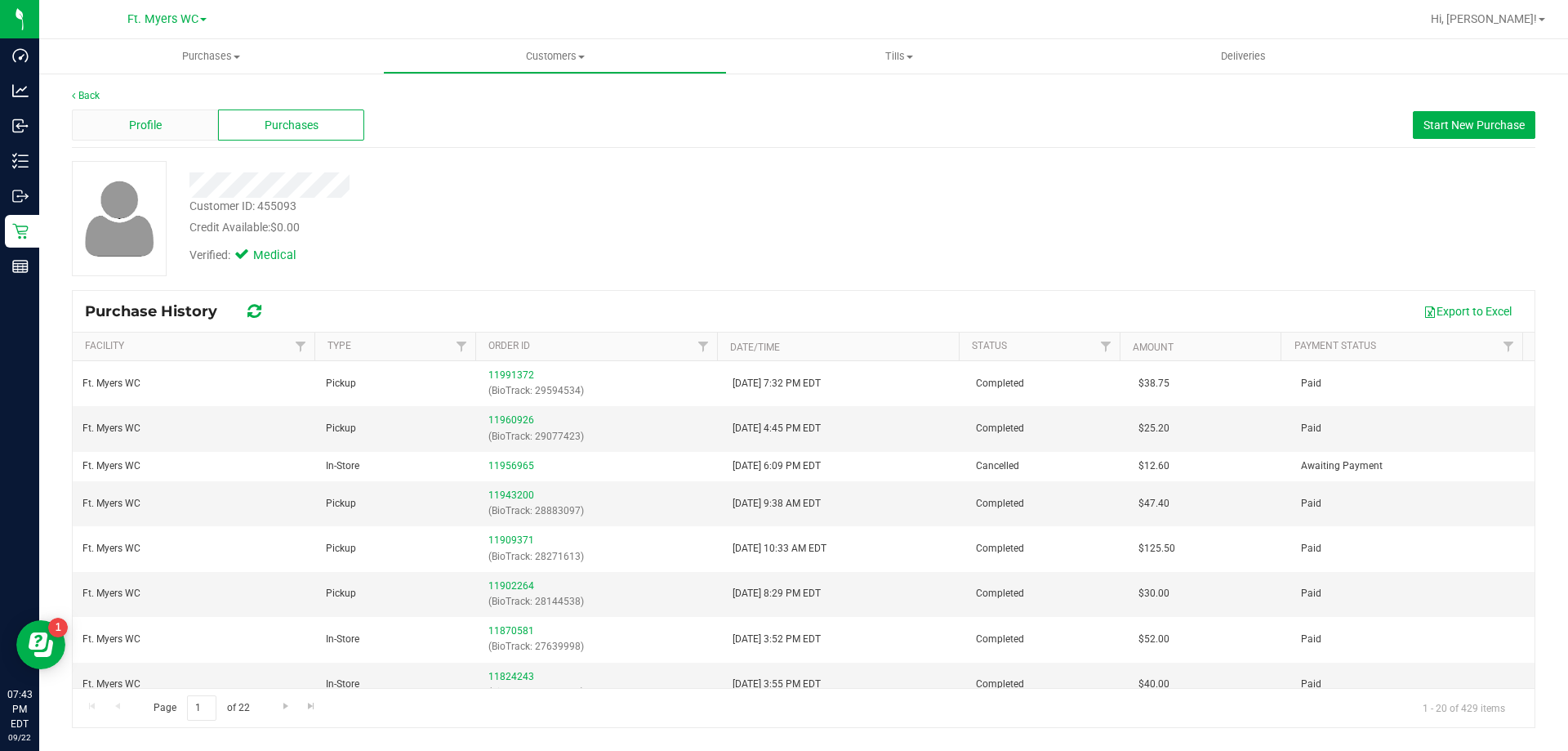
click at [180, 128] on div "Profile" at bounding box center [144, 125] width 146 height 31
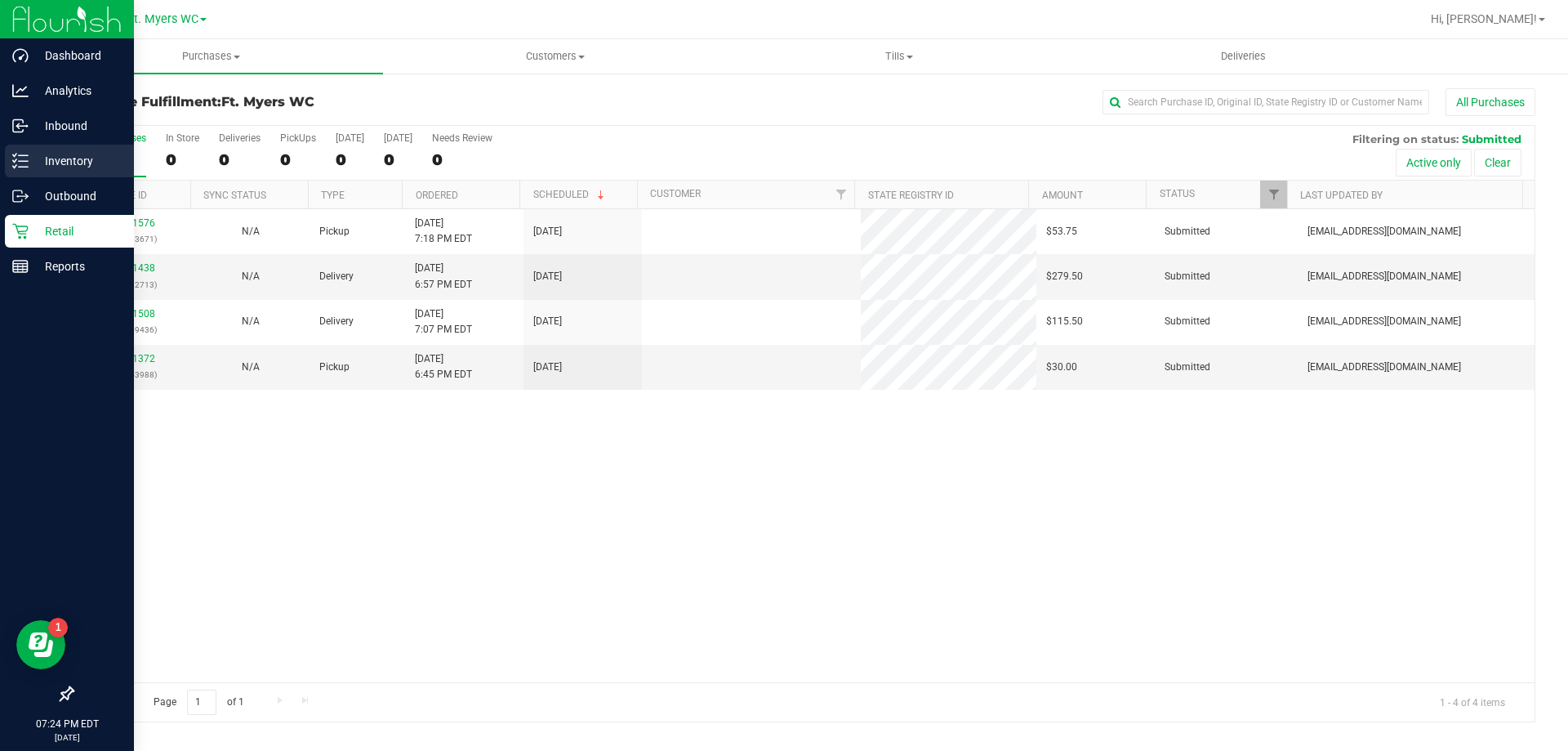
click at [20, 145] on div "Inventory" at bounding box center [70, 160] width 129 height 32
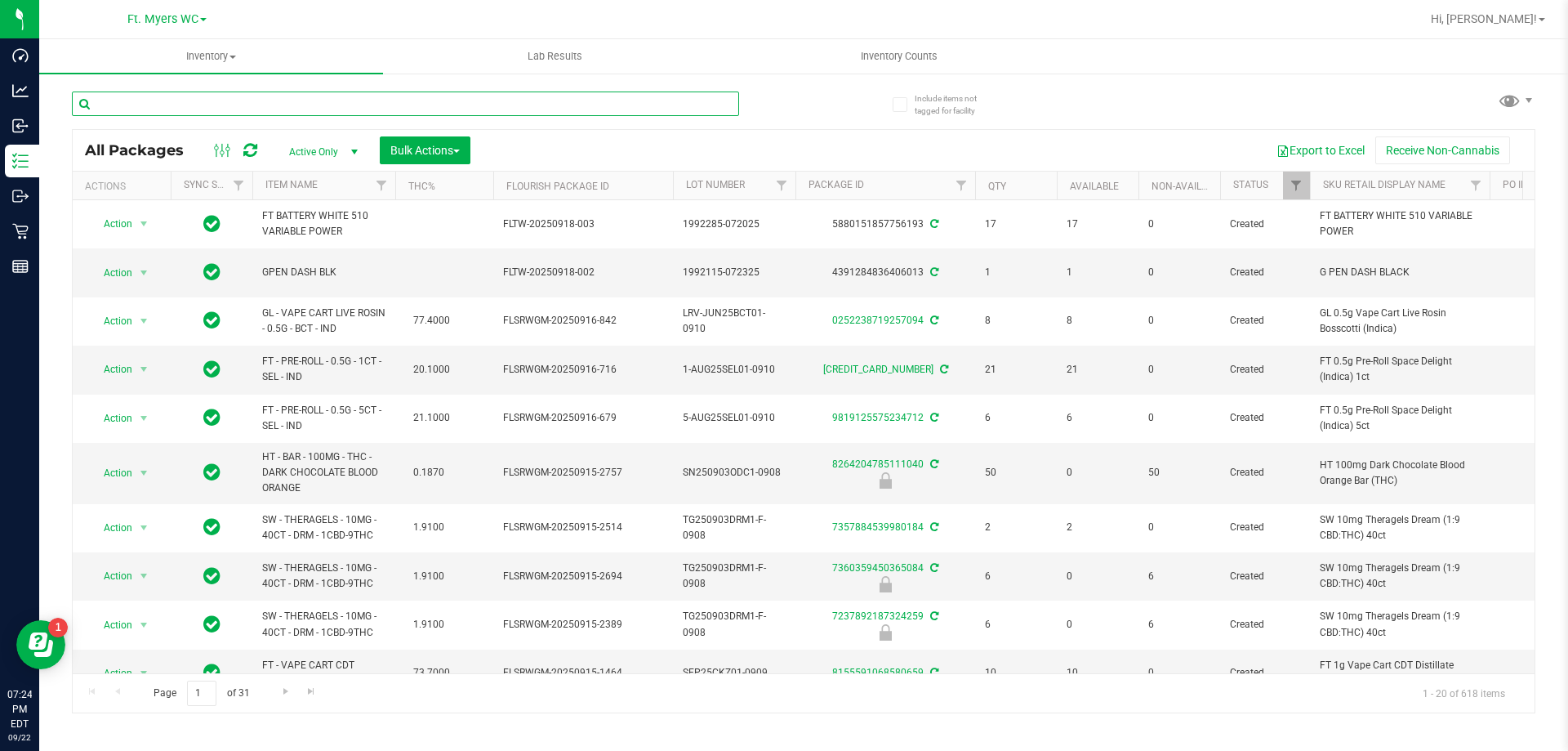
click at [230, 106] on input "text" at bounding box center [405, 103] width 667 height 25
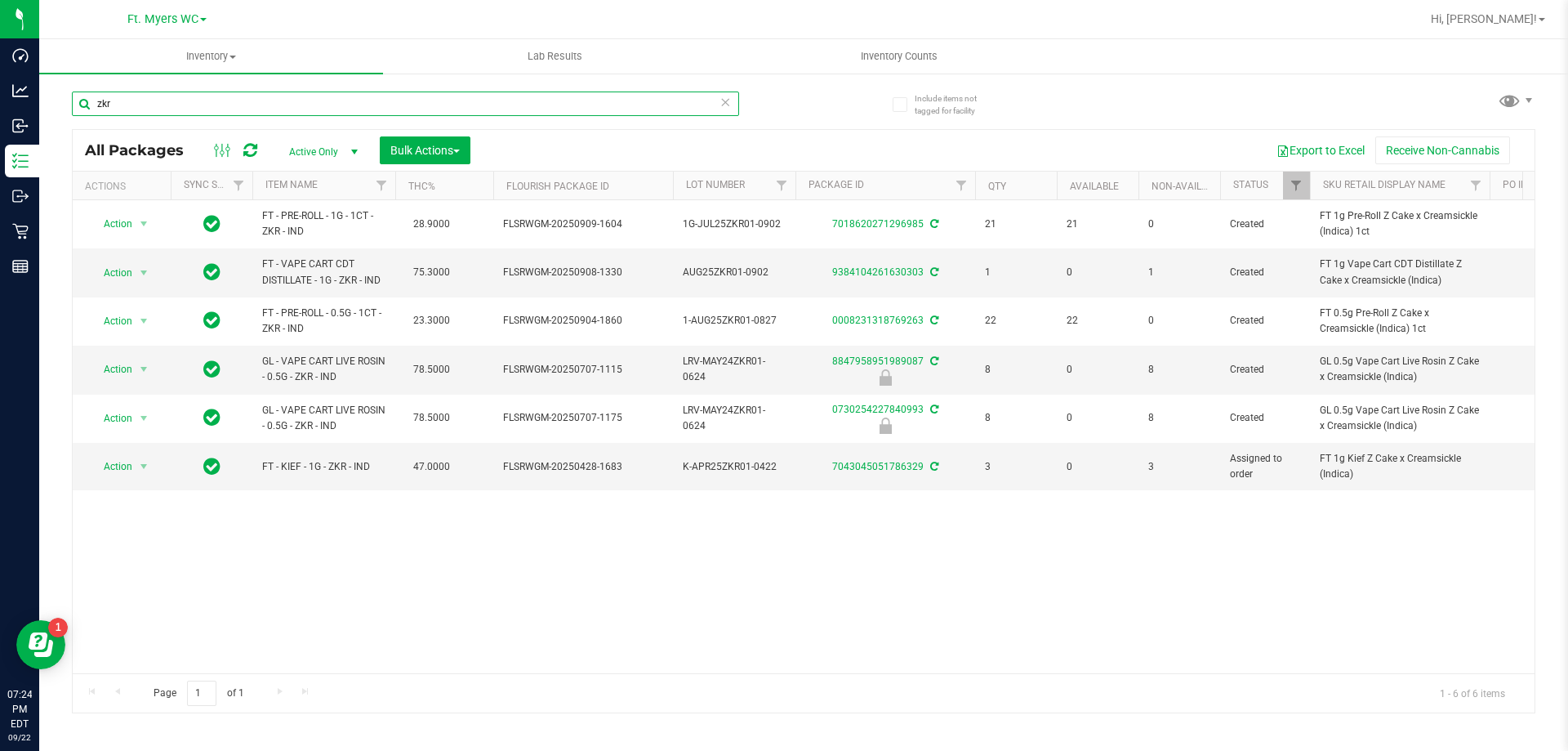
type input "zkr"
